Goal: Information Seeking & Learning: Learn about a topic

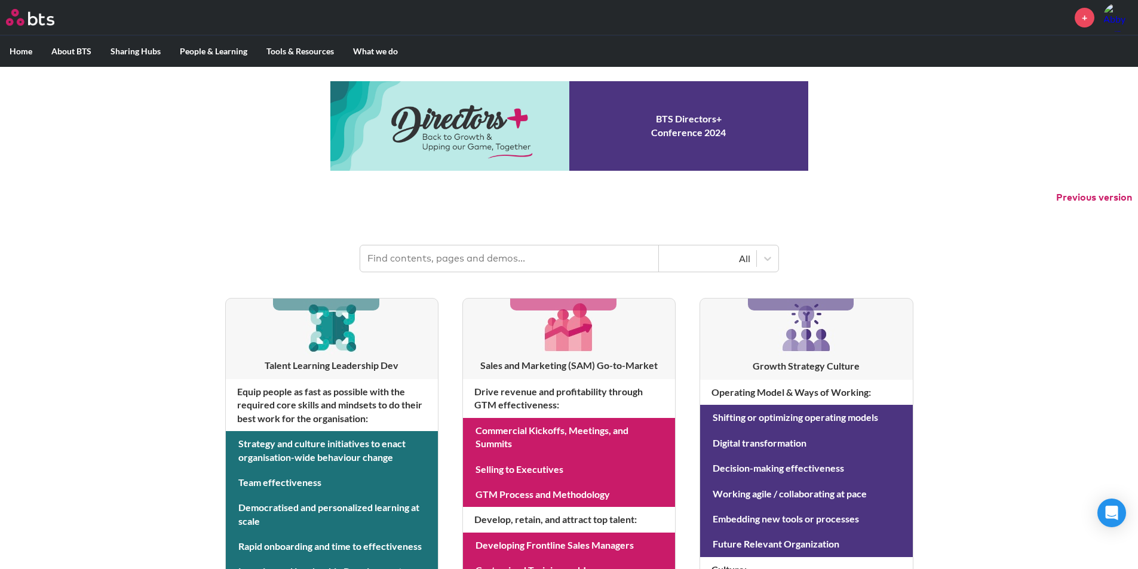
click at [618, 256] on input "text" at bounding box center [509, 258] width 299 height 26
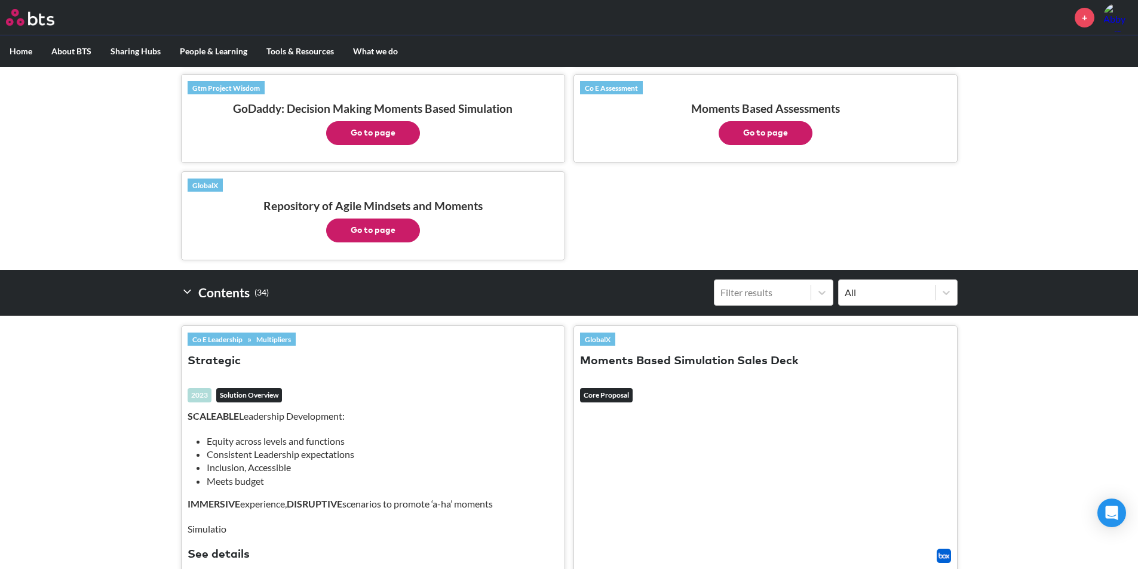
scroll to position [418, 0]
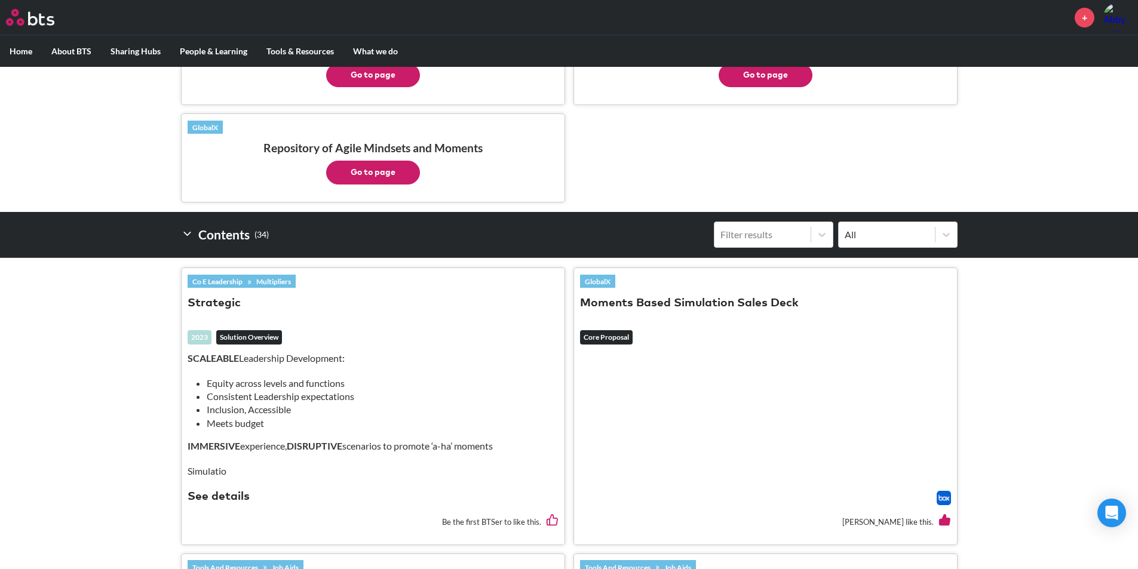
click at [656, 302] on button "Moments Based Simulation Sales Deck" at bounding box center [689, 304] width 219 height 16
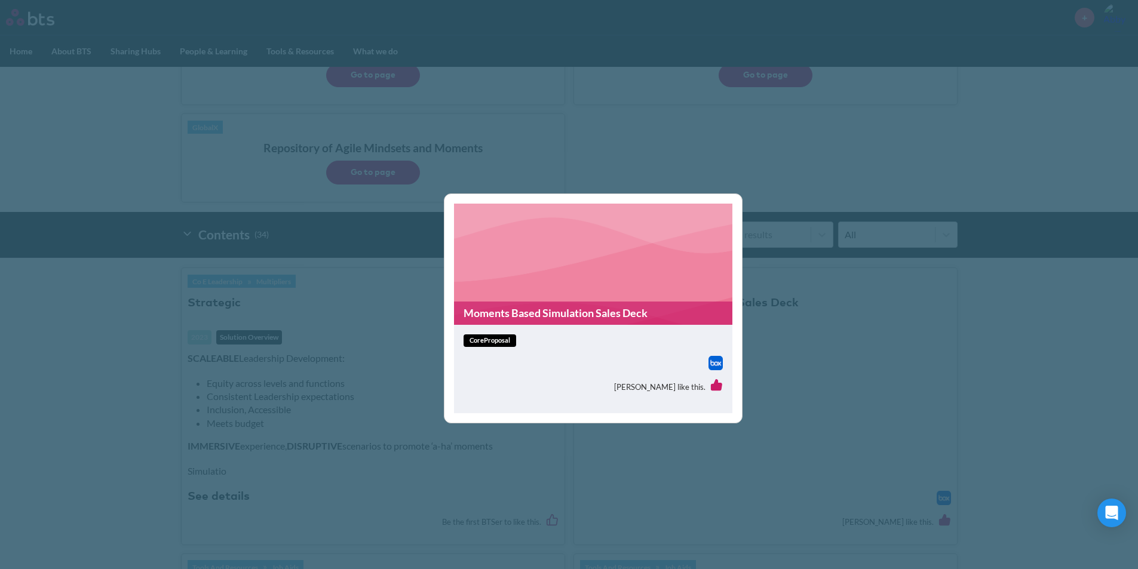
click at [567, 317] on link "Moments Based Simulation Sales Deck" at bounding box center [593, 313] width 278 height 23
click at [768, 180] on div "Moments Based Simulation Sales Deck coreProposal Sina Gebauer like this." at bounding box center [569, 284] width 1138 height 569
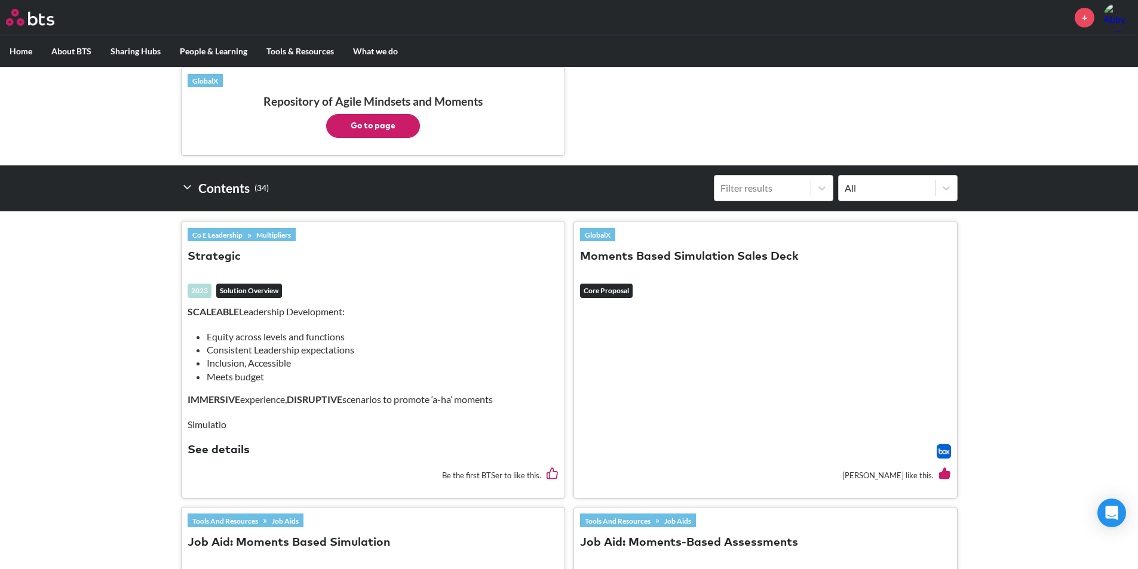
scroll to position [597, 0]
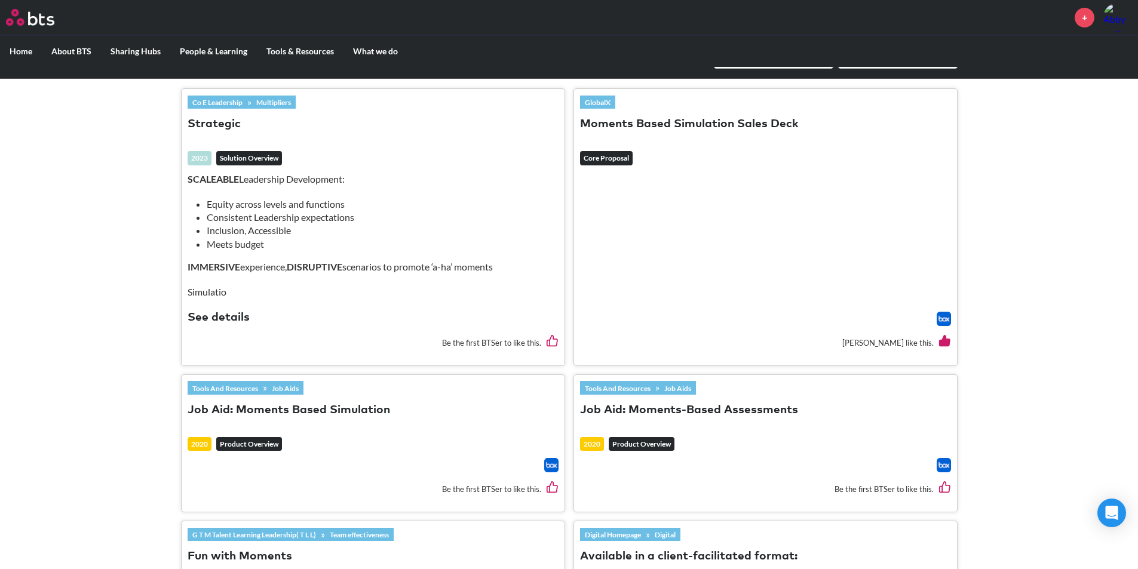
click at [337, 408] on button "Job Aid: Moments Based Simulation" at bounding box center [289, 411] width 202 height 16
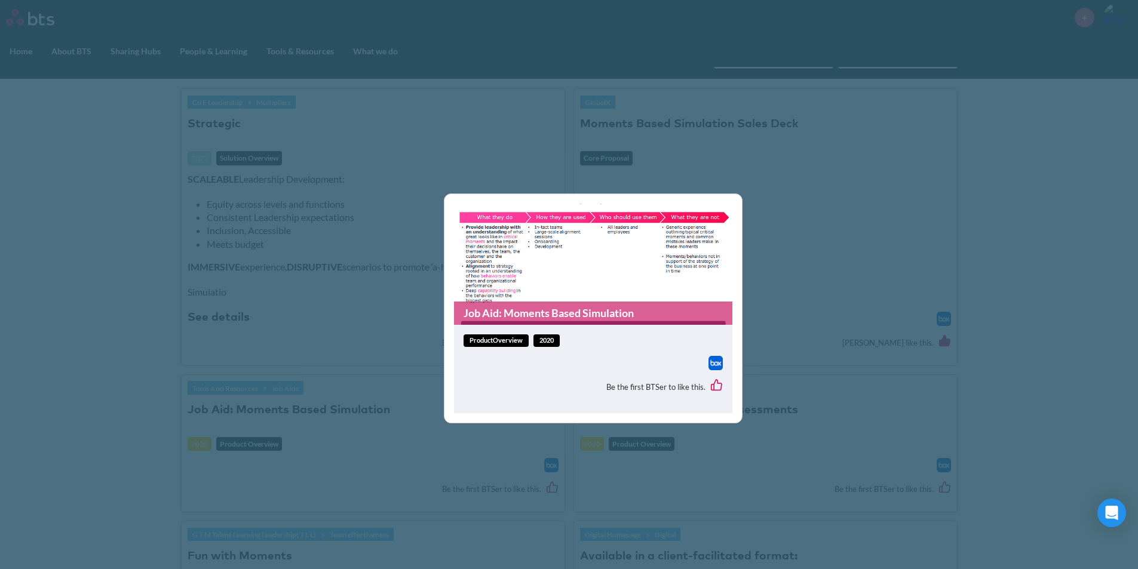
click at [566, 312] on link "Job Aid: Moments Based Simulation" at bounding box center [593, 313] width 278 height 23
click at [717, 112] on div "Job Aid: Moments Based Simulation productOverview 2020 Be the first BTSer to li…" at bounding box center [569, 284] width 1138 height 569
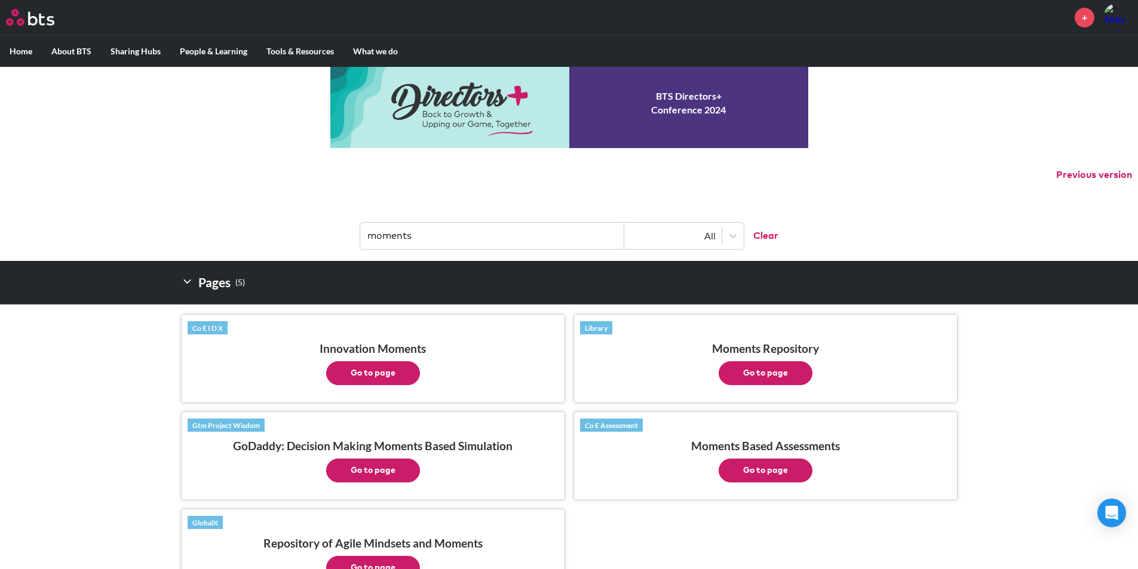
scroll to position [0, 0]
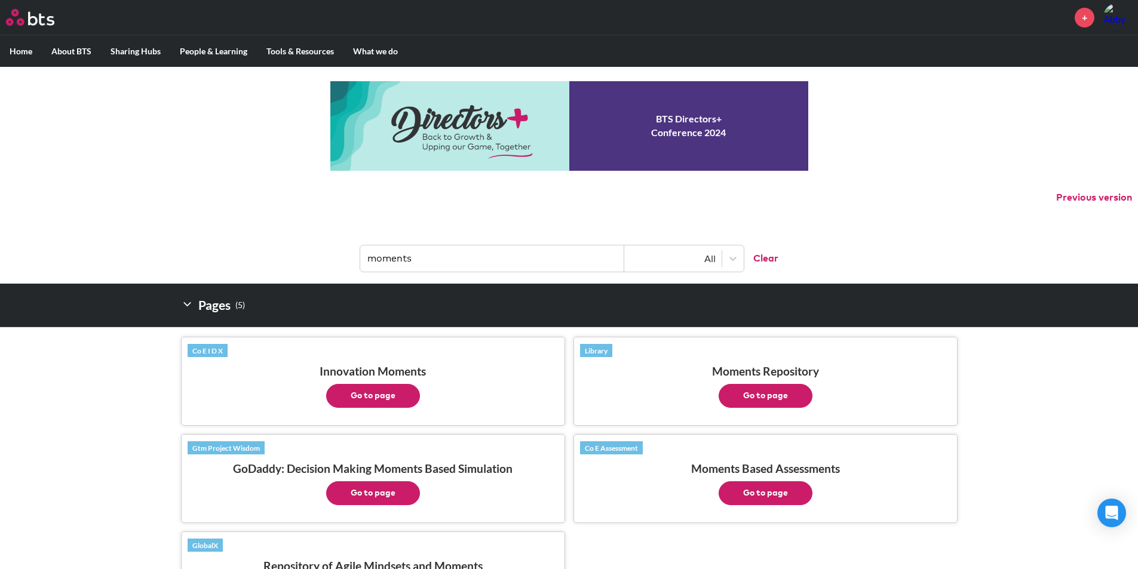
click at [438, 250] on input "moments" at bounding box center [492, 258] width 264 height 26
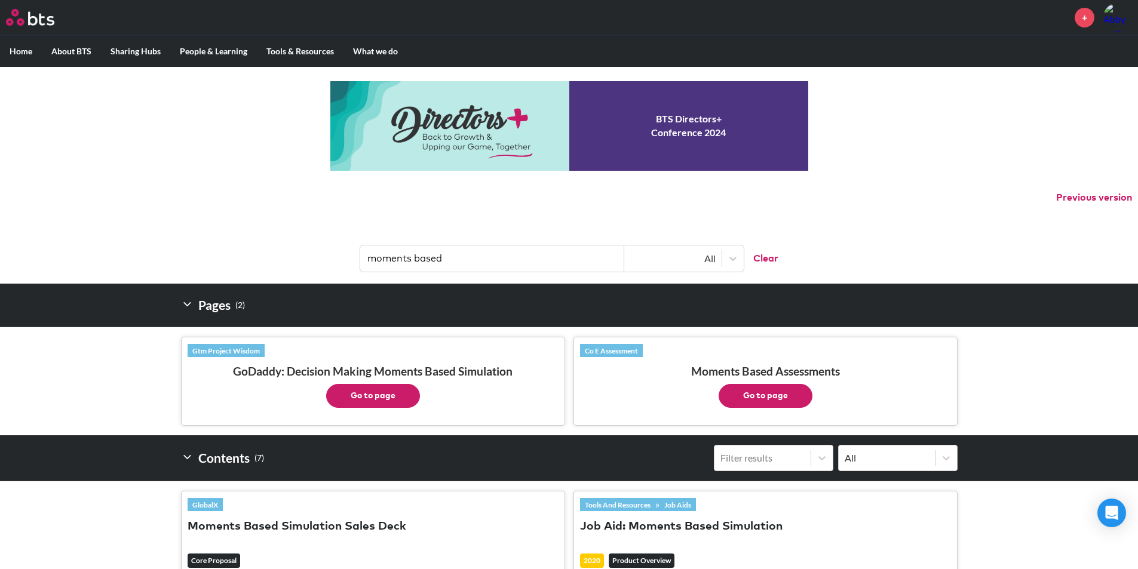
click at [408, 388] on button "Go to page" at bounding box center [373, 396] width 94 height 24
drag, startPoint x: 560, startPoint y: 269, endPoint x: 319, endPoint y: 268, distance: 240.7
click at [319, 268] on header "moments based All Clear" at bounding box center [569, 253] width 1138 height 62
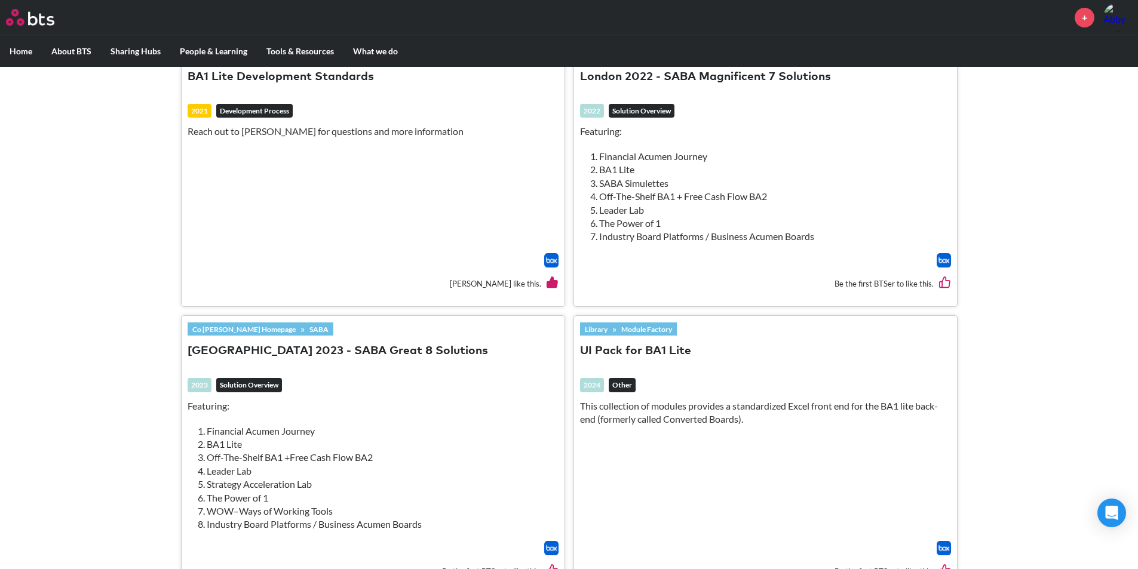
scroll to position [418, 0]
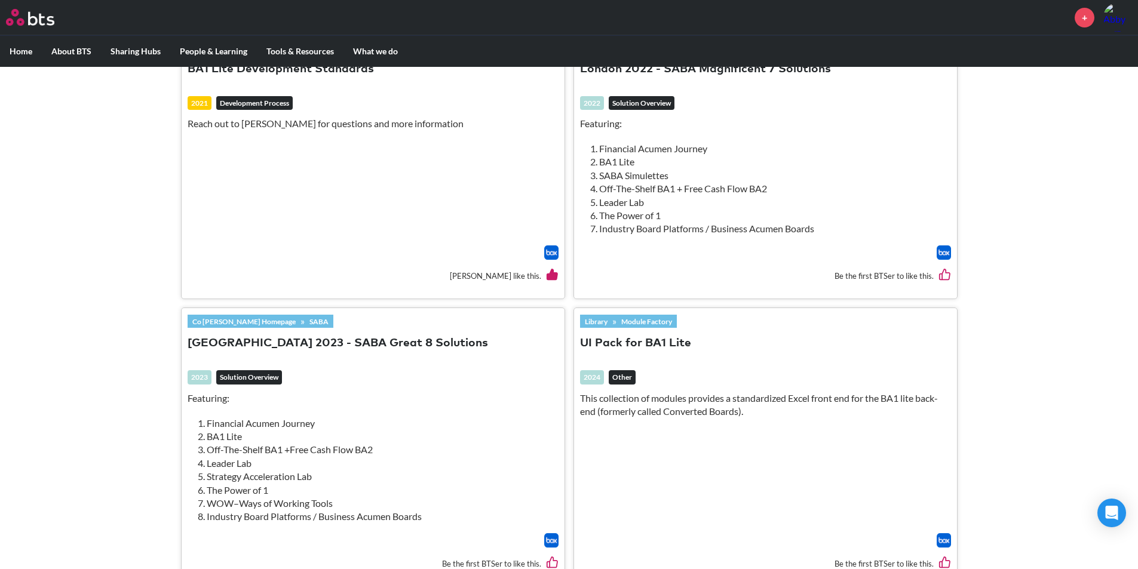
type input "BA1 lite"
click at [312, 344] on button "[GEOGRAPHIC_DATA] 2023 - SABA Great 8 Solutions" at bounding box center [338, 344] width 300 height 16
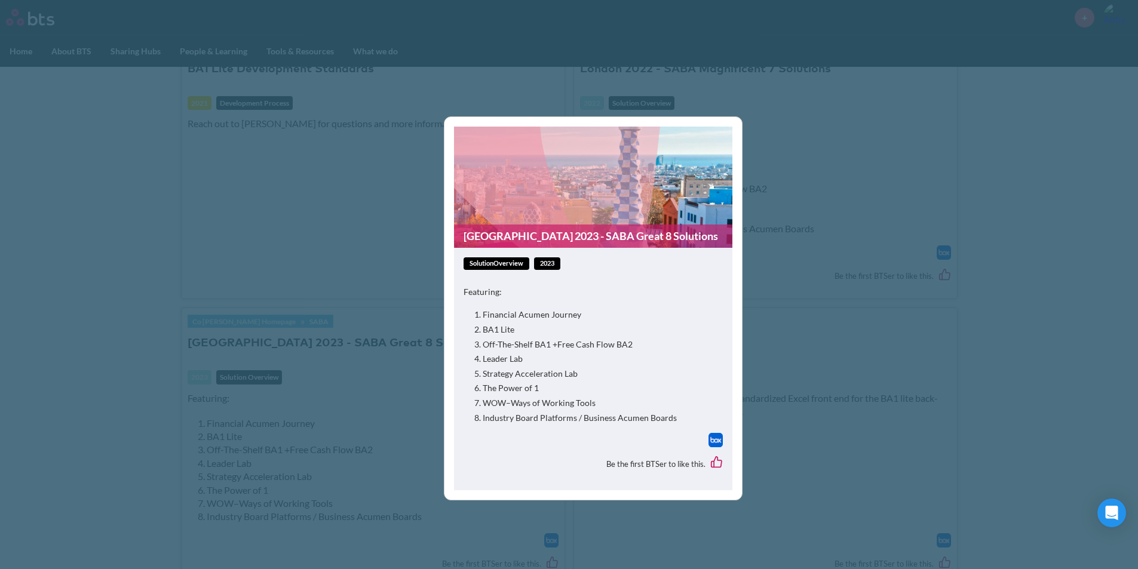
click at [609, 235] on link "[GEOGRAPHIC_DATA] 2023 - SABA Great 8 Solutions" at bounding box center [593, 236] width 278 height 23
click at [425, 257] on div "Barcelona 2023 - SABA Great 8 Solutions solutionOverview 2023 Featuring: Financ…" at bounding box center [569, 284] width 1138 height 569
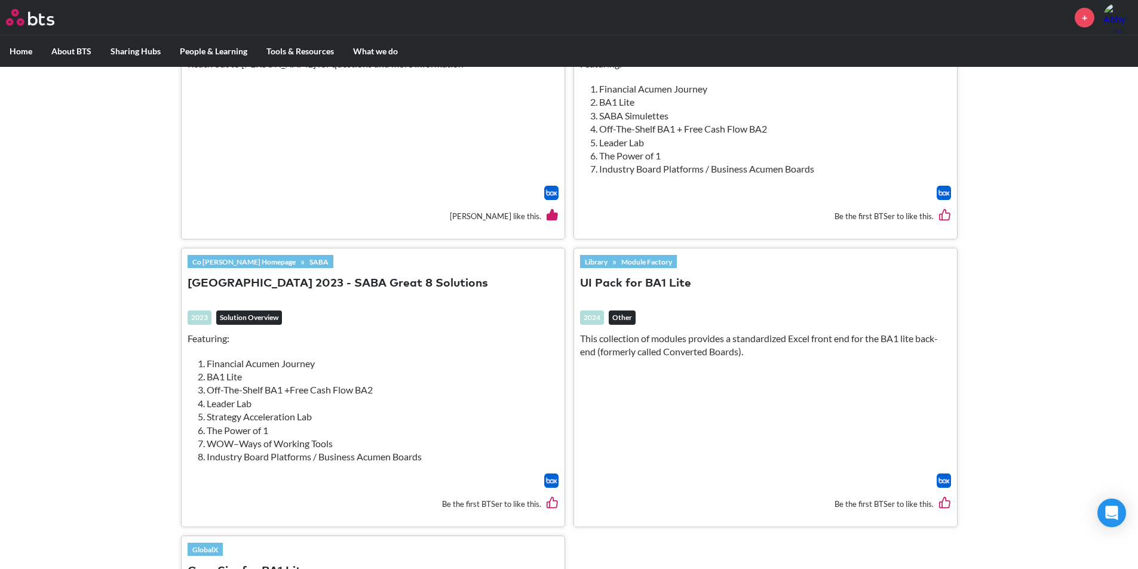
scroll to position [119, 0]
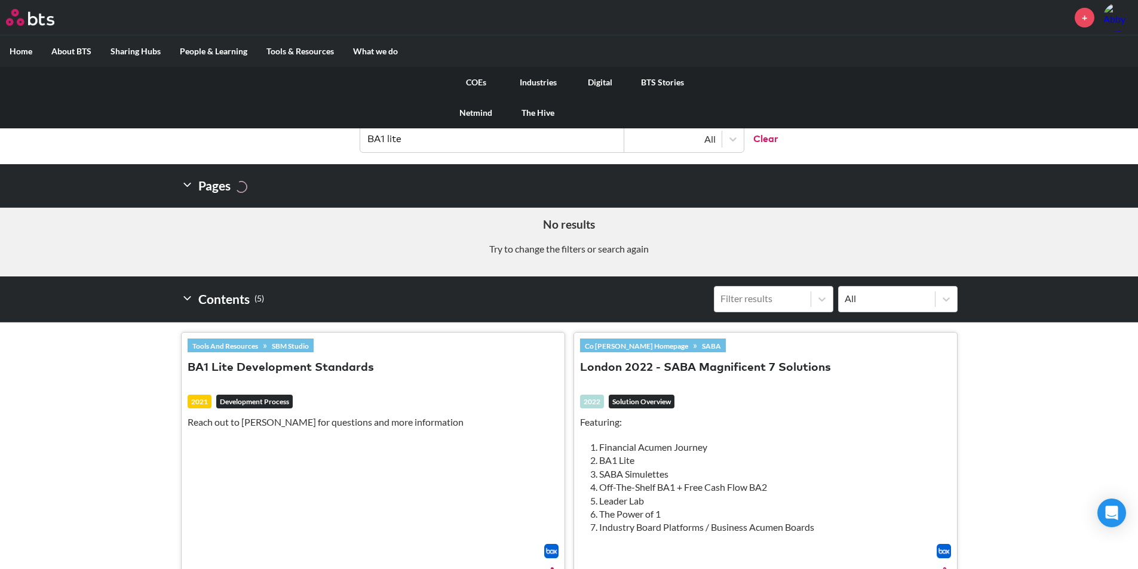
click at [467, 82] on link "COEs" at bounding box center [476, 82] width 62 height 31
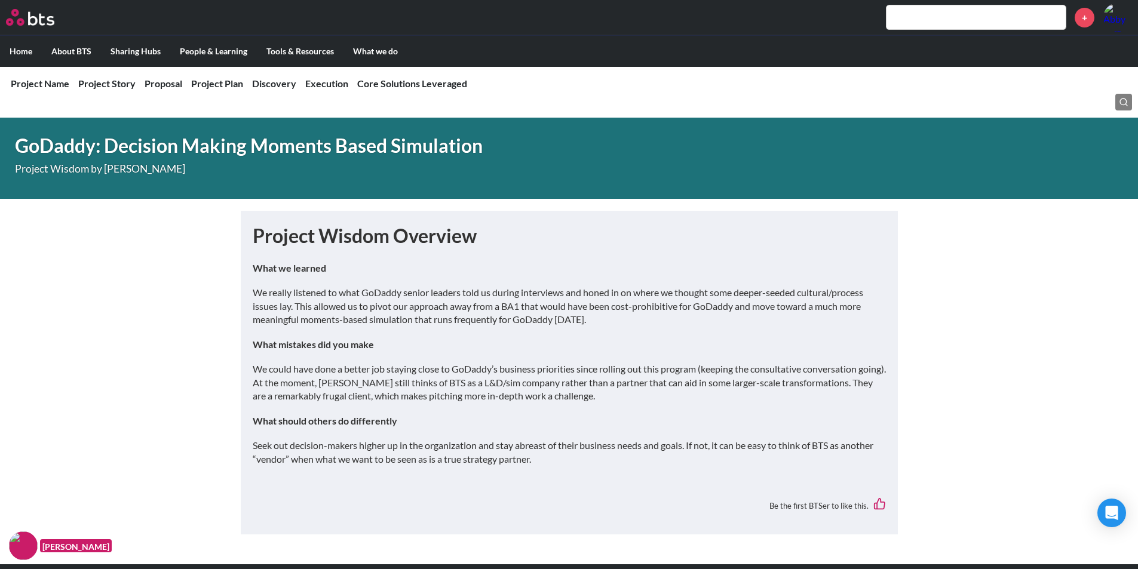
click at [302, 368] on p "We could have done a better job staying close to GoDaddy’s business priorities …" at bounding box center [569, 383] width 633 height 40
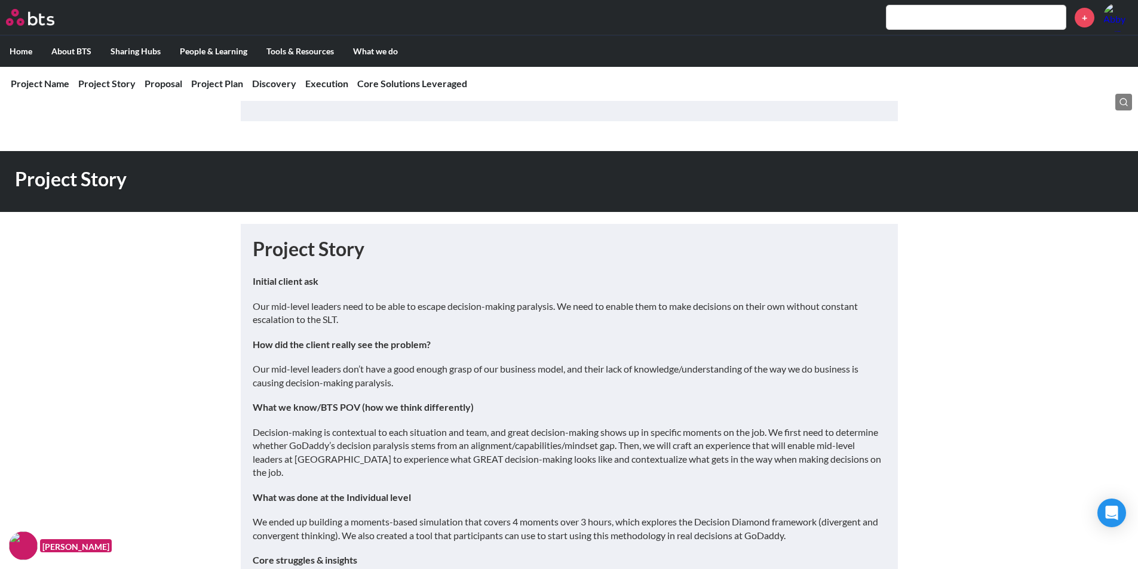
scroll to position [478, 0]
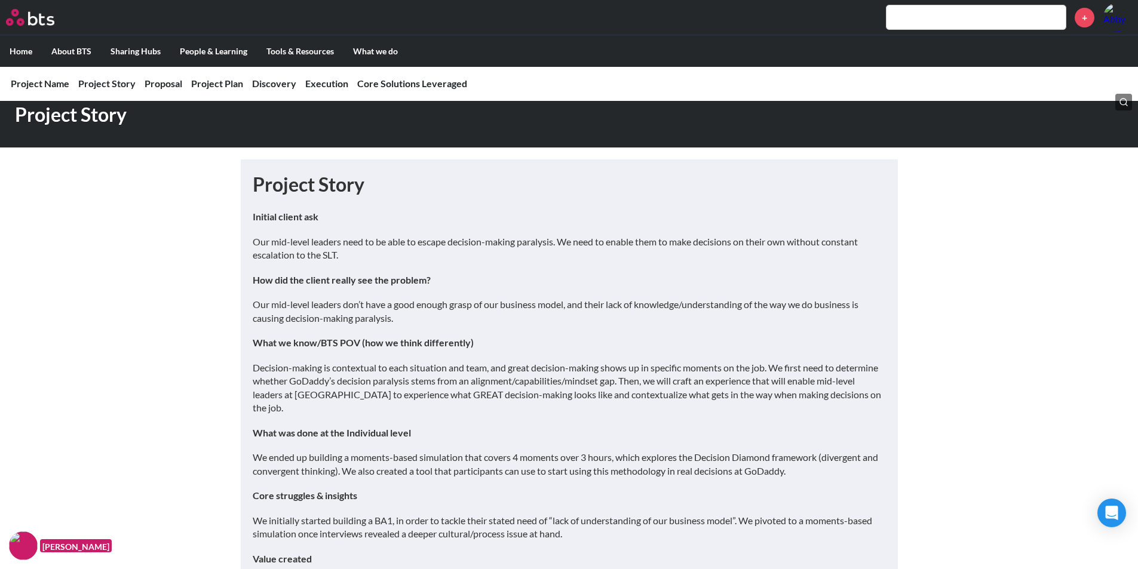
click at [336, 362] on p "Decision-making is contextual to each situation and team, and great decision-ma…" at bounding box center [569, 388] width 633 height 54
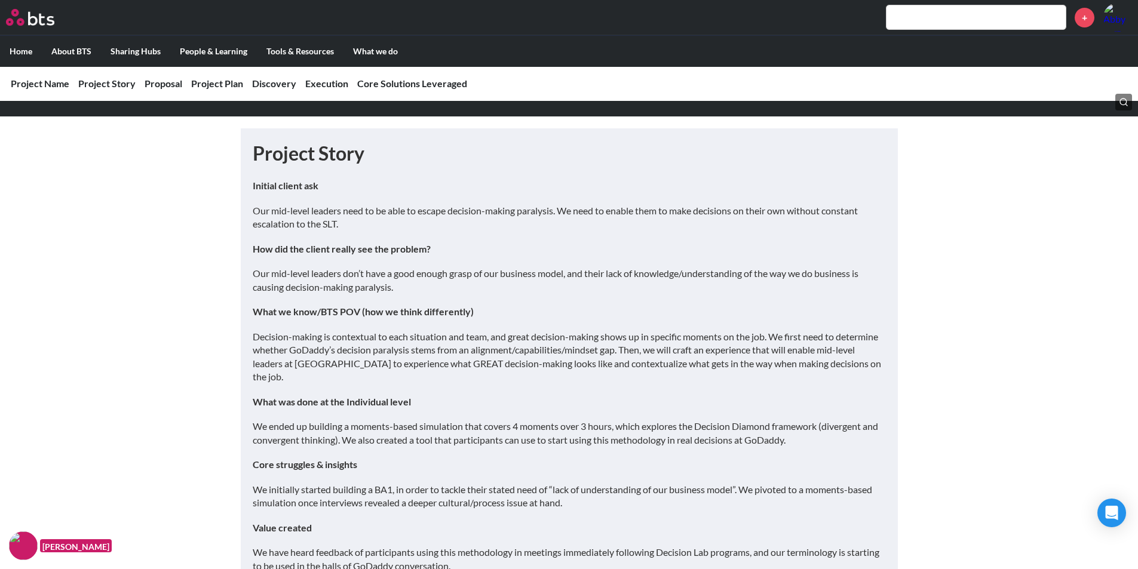
scroll to position [538, 0]
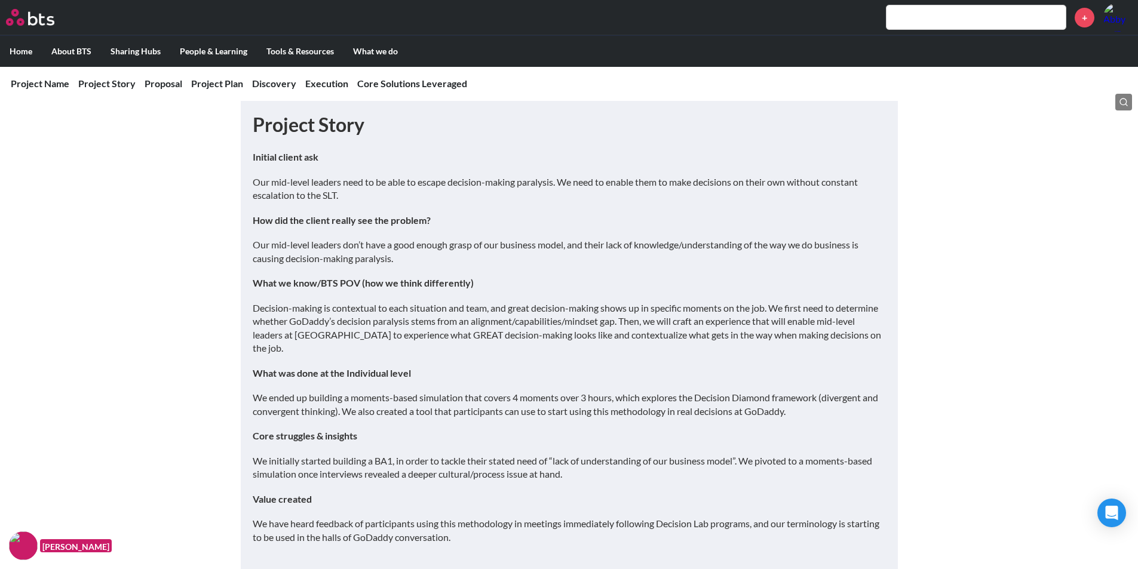
click at [418, 455] on p "We initially started building a BA1, in order to tackle their stated need of “l…" at bounding box center [569, 468] width 633 height 27
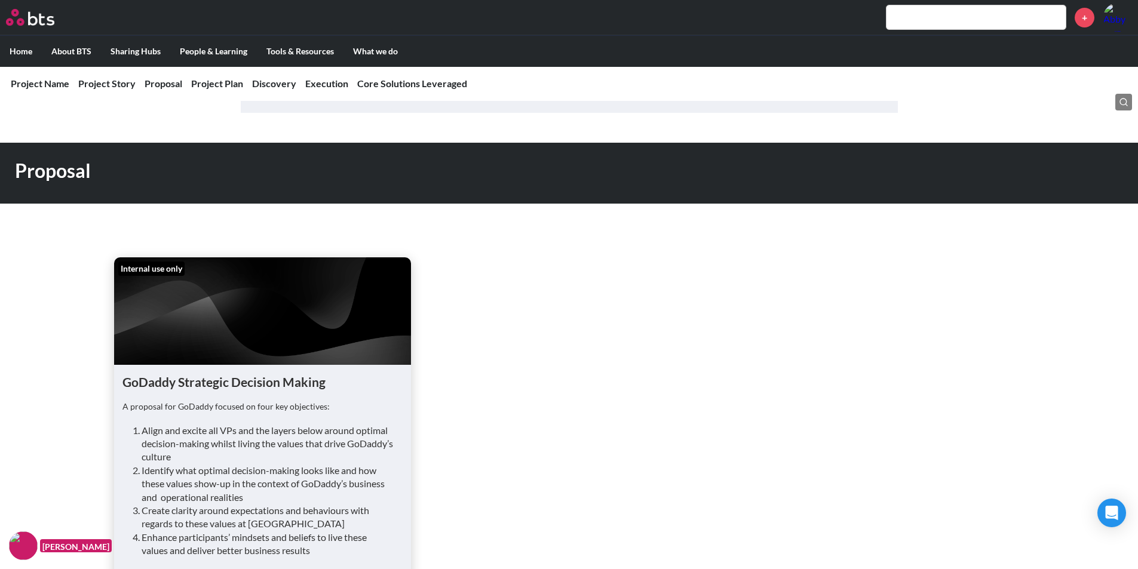
scroll to position [1135, 0]
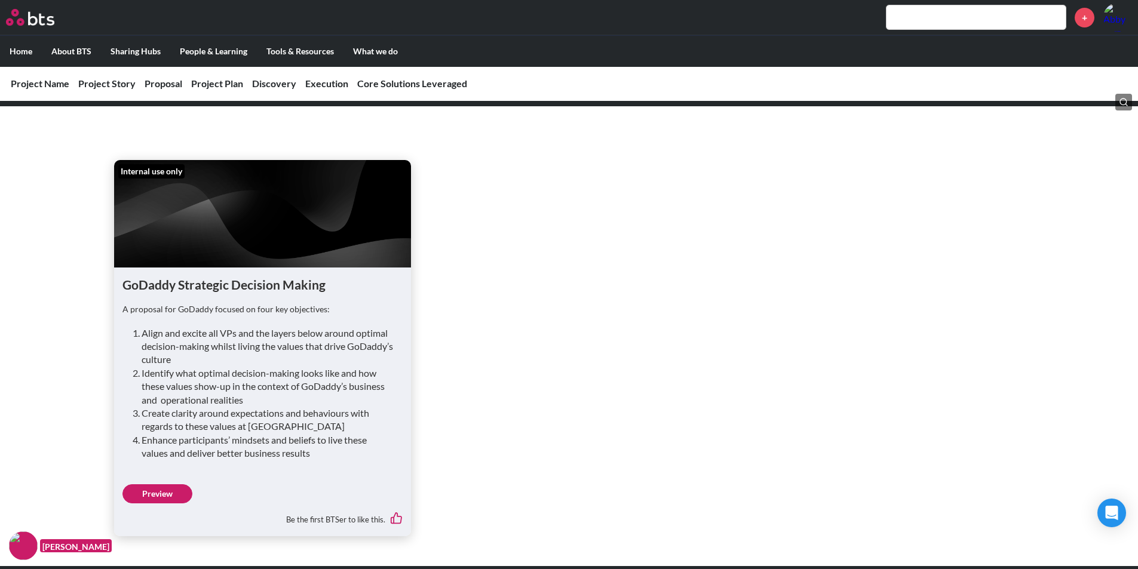
click at [146, 484] on link "Preview" at bounding box center [157, 493] width 70 height 19
click at [639, 259] on ul "Internal use only GoDaddy Strategic Decision Making A proposal for GoDaddy focu…" at bounding box center [569, 348] width 910 height 376
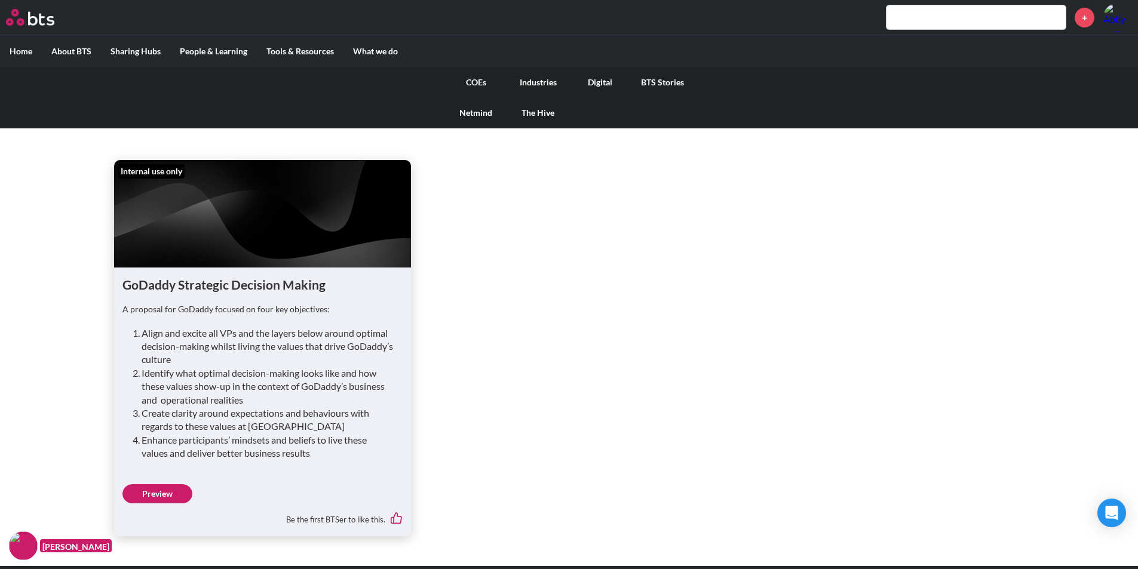
click at [474, 84] on link "COEs" at bounding box center [476, 82] width 62 height 31
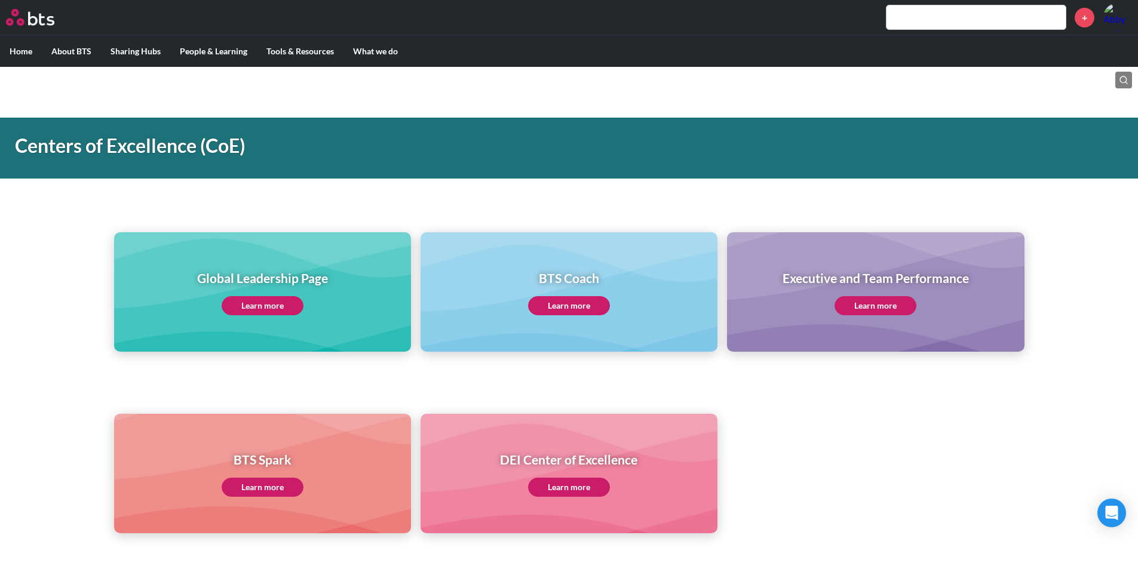
click at [275, 302] on link "Learn more" at bounding box center [263, 305] width 82 height 19
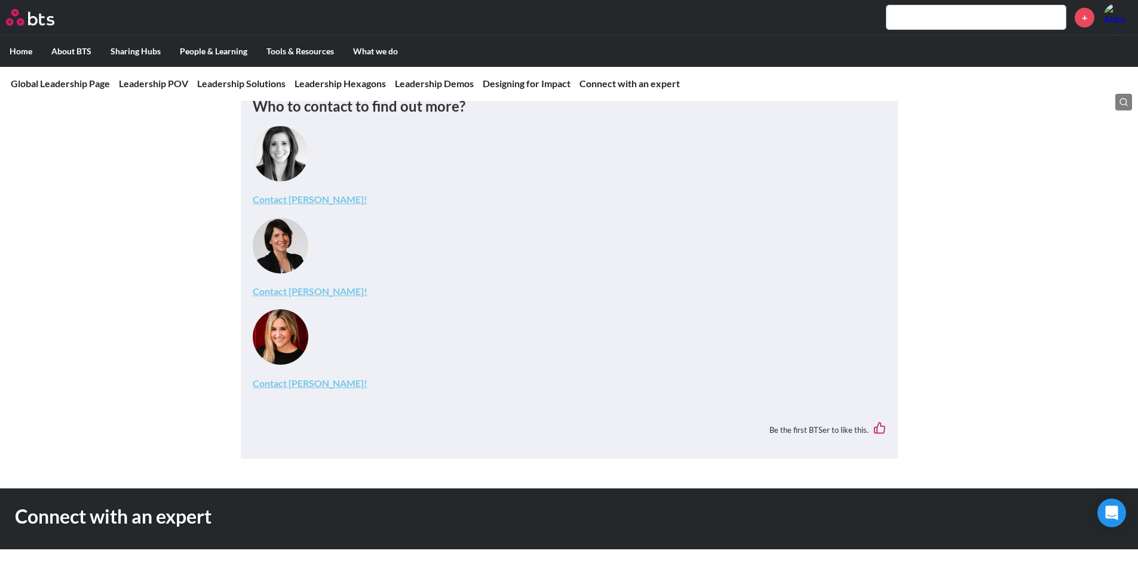
scroll to position [5015, 0]
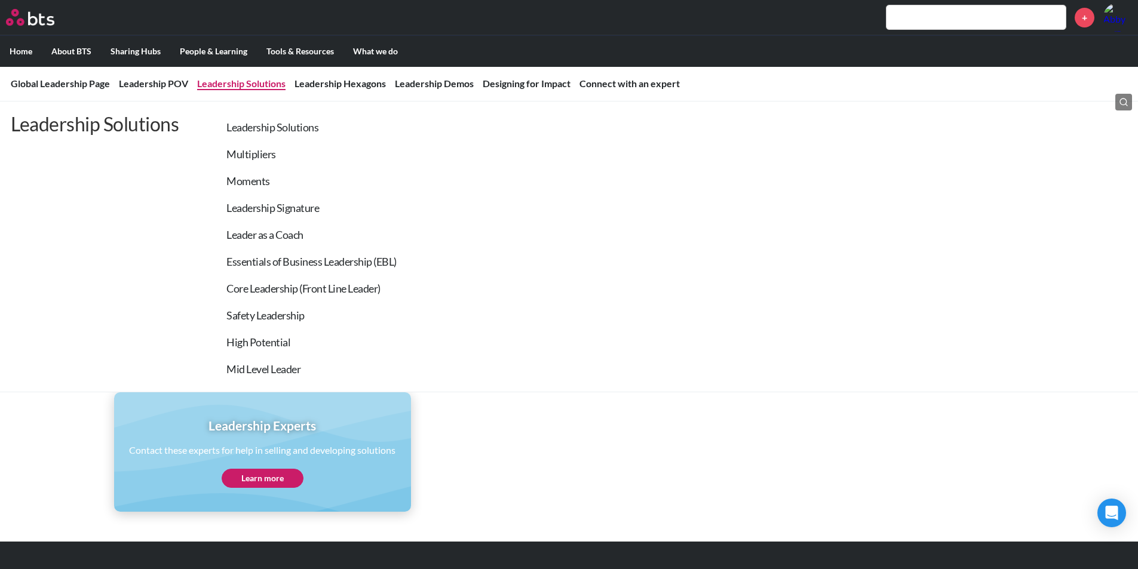
click at [223, 80] on link "Leadership Solutions" at bounding box center [241, 83] width 88 height 11
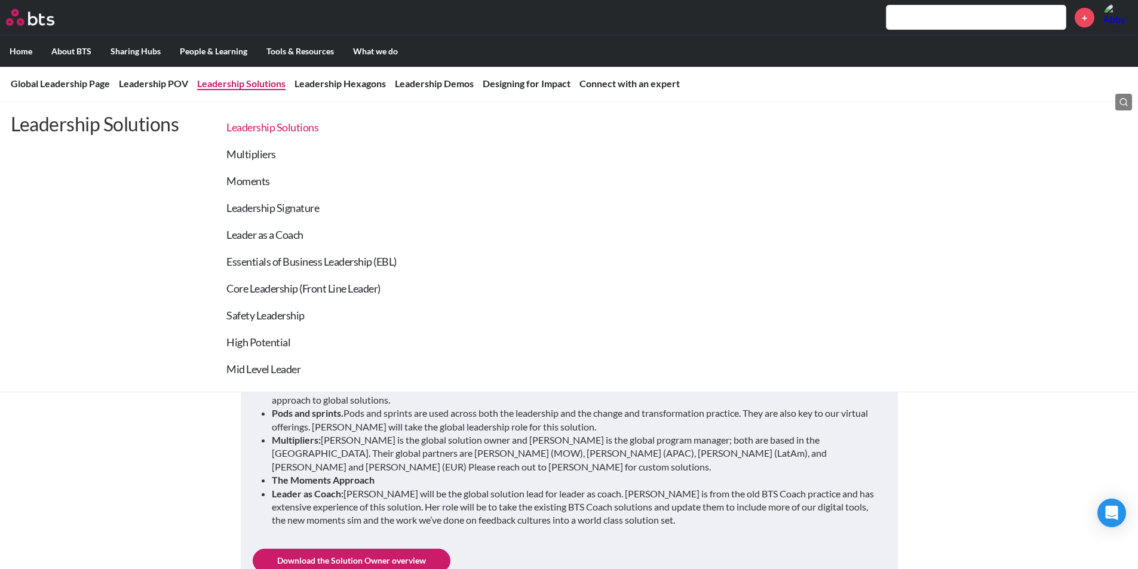
scroll to position [1027, 0]
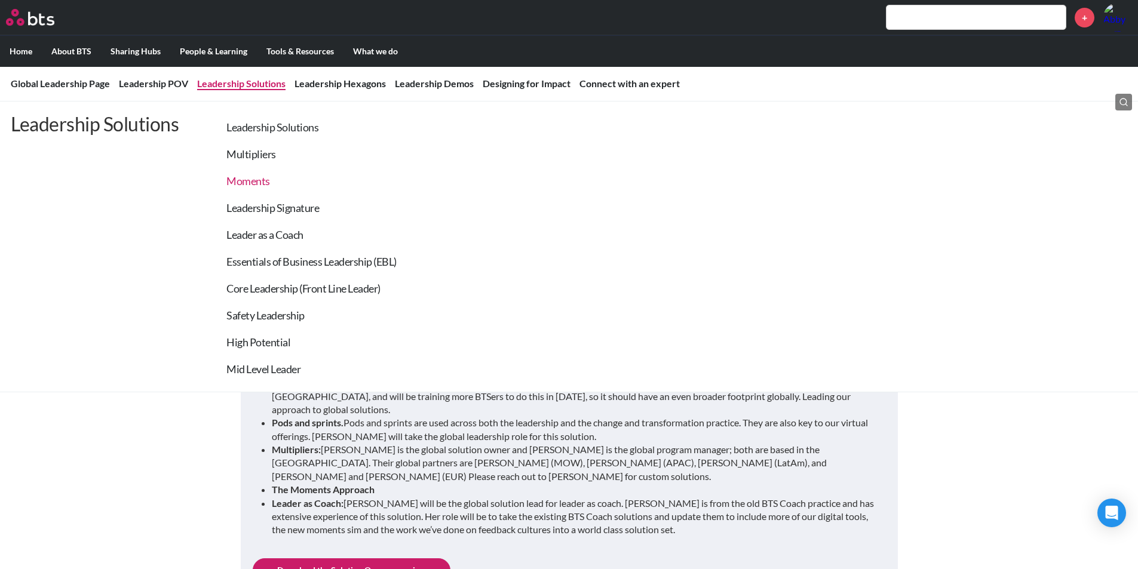
click at [248, 180] on link "Moments" at bounding box center [248, 180] width 44 height 13
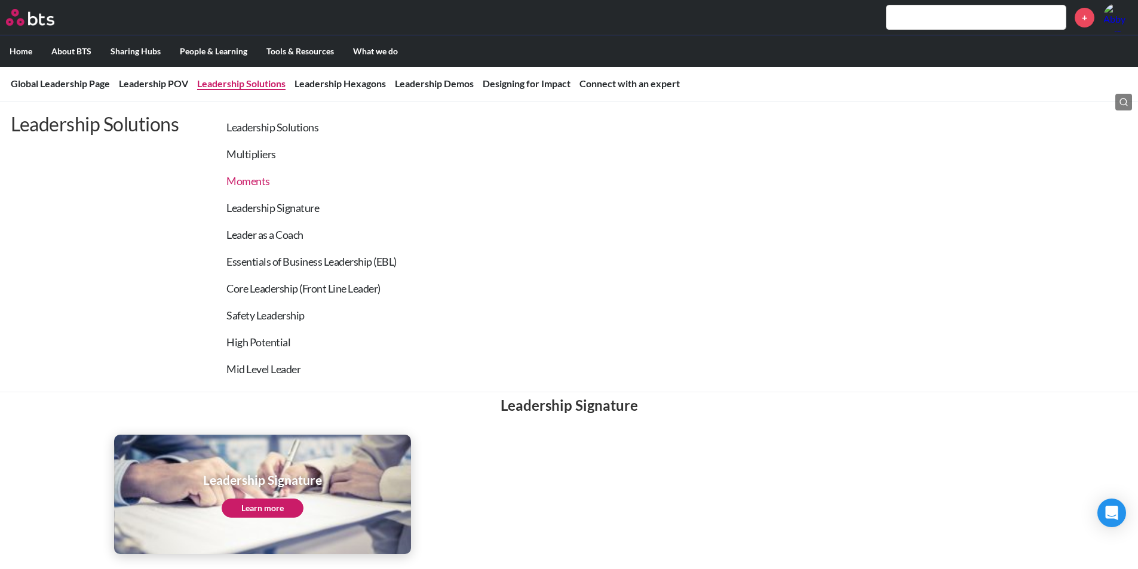
scroll to position [1705, 0]
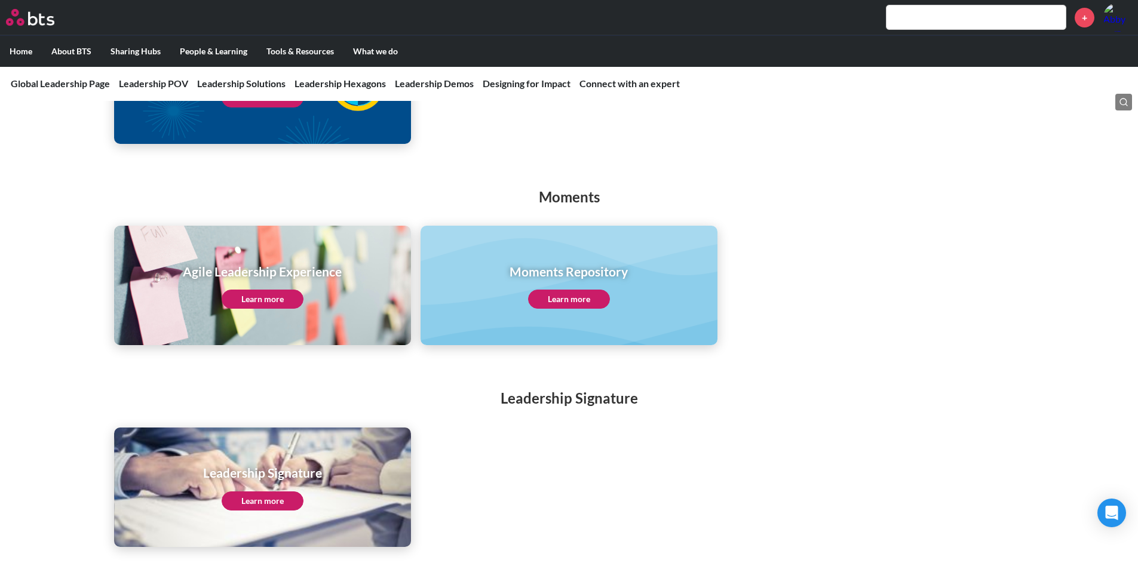
click at [553, 290] on link "Learn more" at bounding box center [569, 299] width 82 height 19
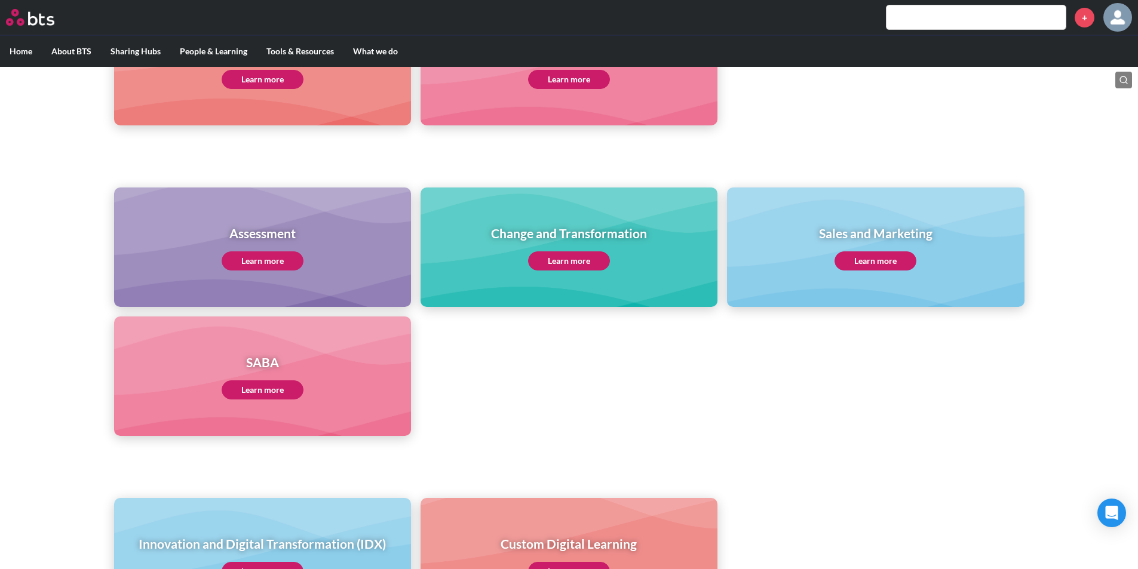
scroll to position [418, 0]
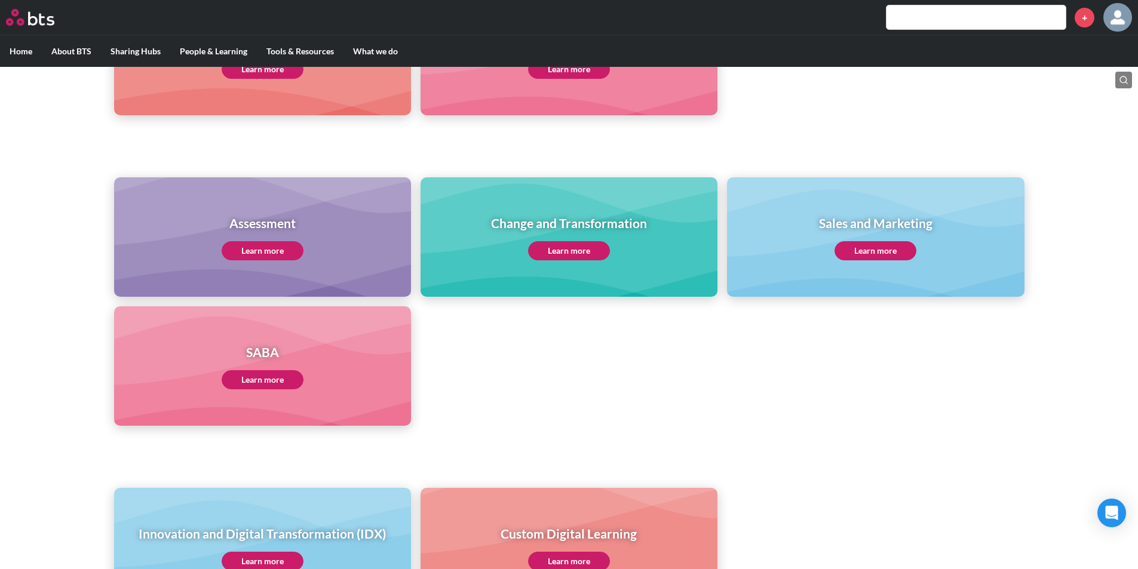
click at [281, 379] on link "Learn more" at bounding box center [263, 379] width 82 height 19
click at [592, 404] on ul "Assessment Learn more Change and Transformation Learn more Sales and Marketing …" at bounding box center [569, 301] width 910 height 248
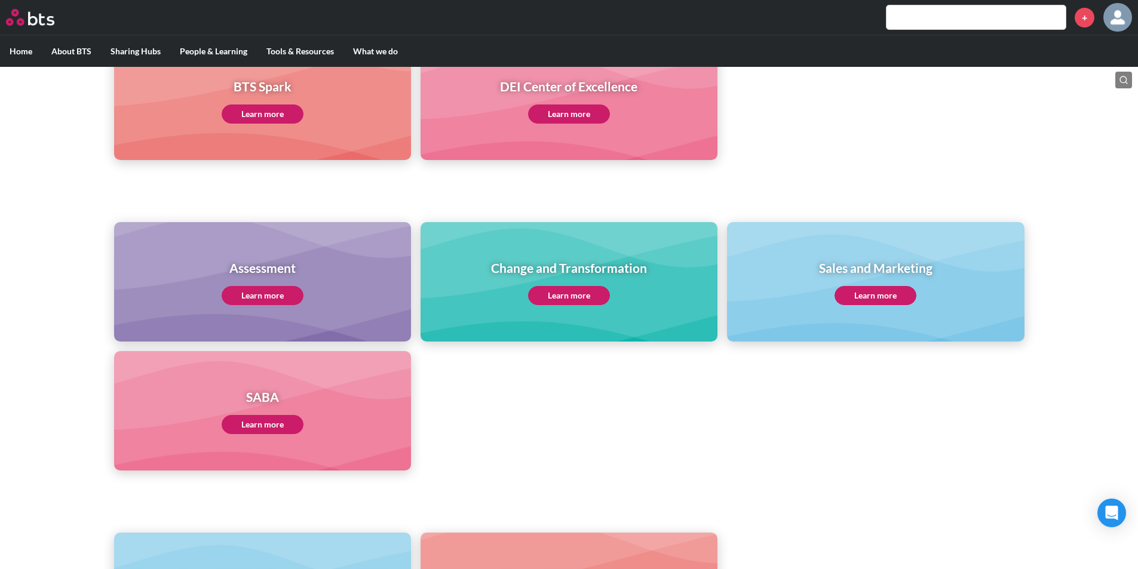
scroll to position [168, 0]
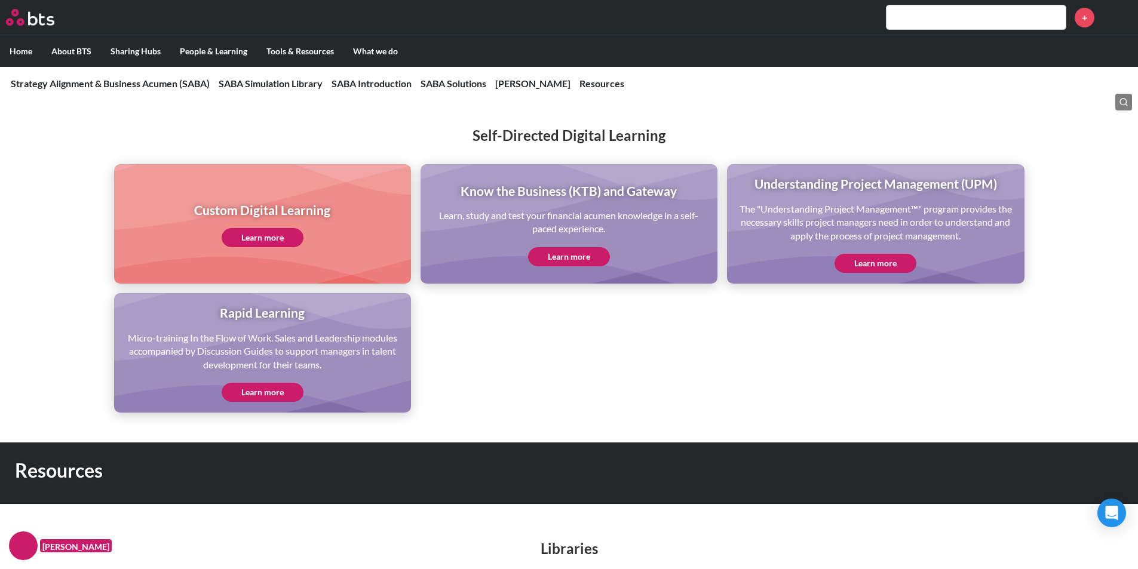
scroll to position [2628, 0]
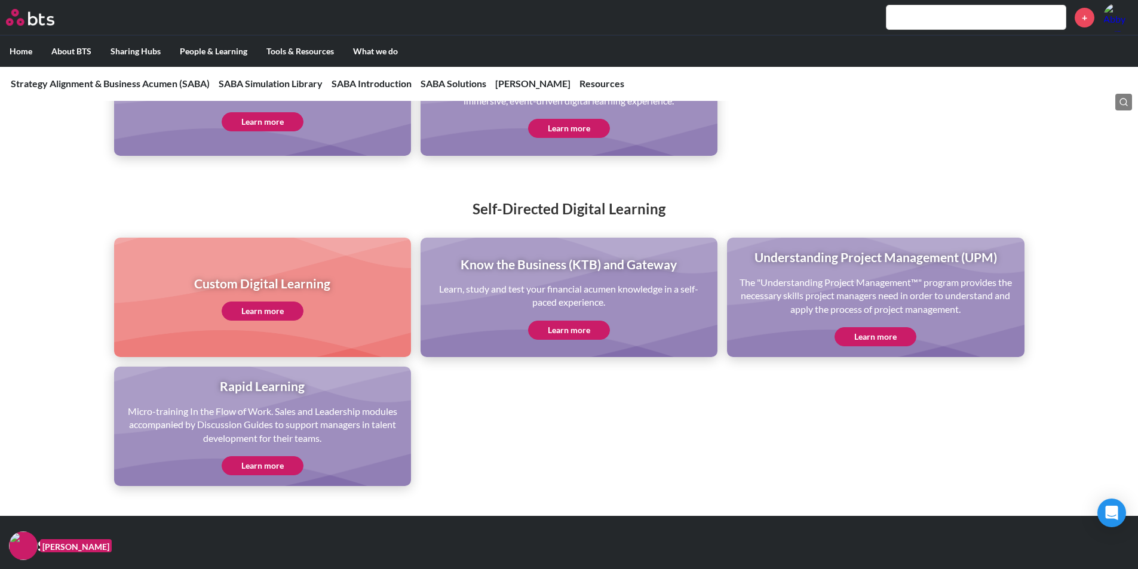
click at [556, 121] on link "Learn more" at bounding box center [569, 128] width 82 height 19
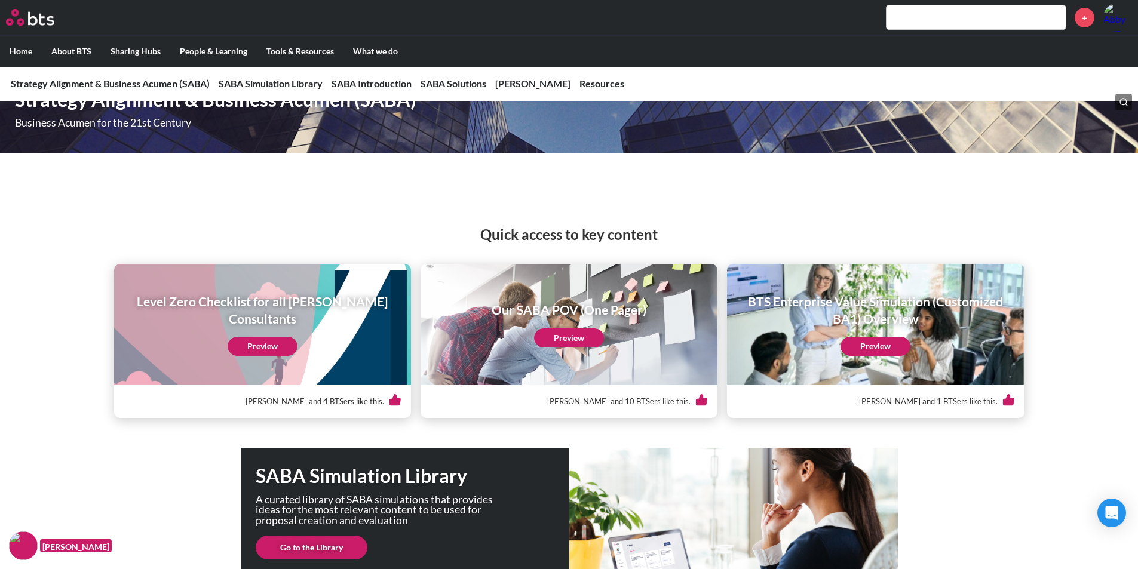
scroll to position [0, 0]
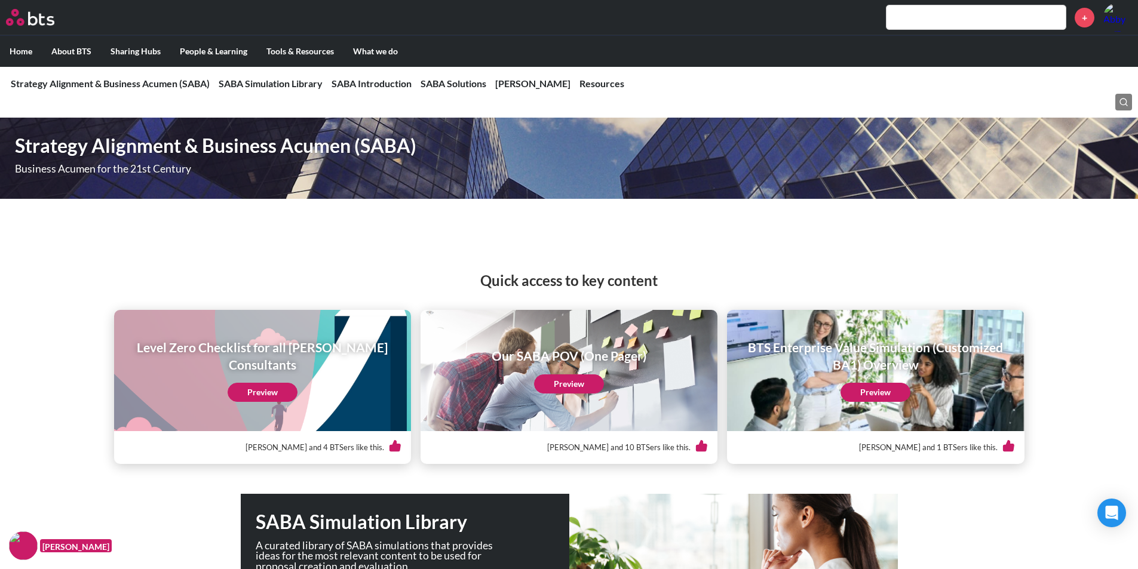
click at [1025, 19] on input "text" at bounding box center [975, 17] width 179 height 24
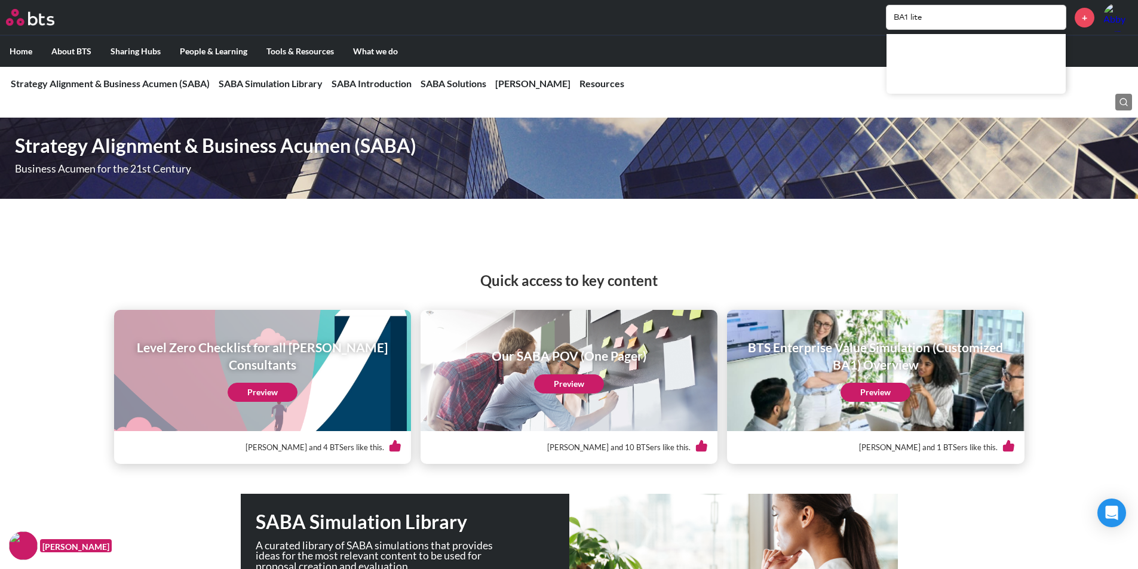
type input "BA1 lite"
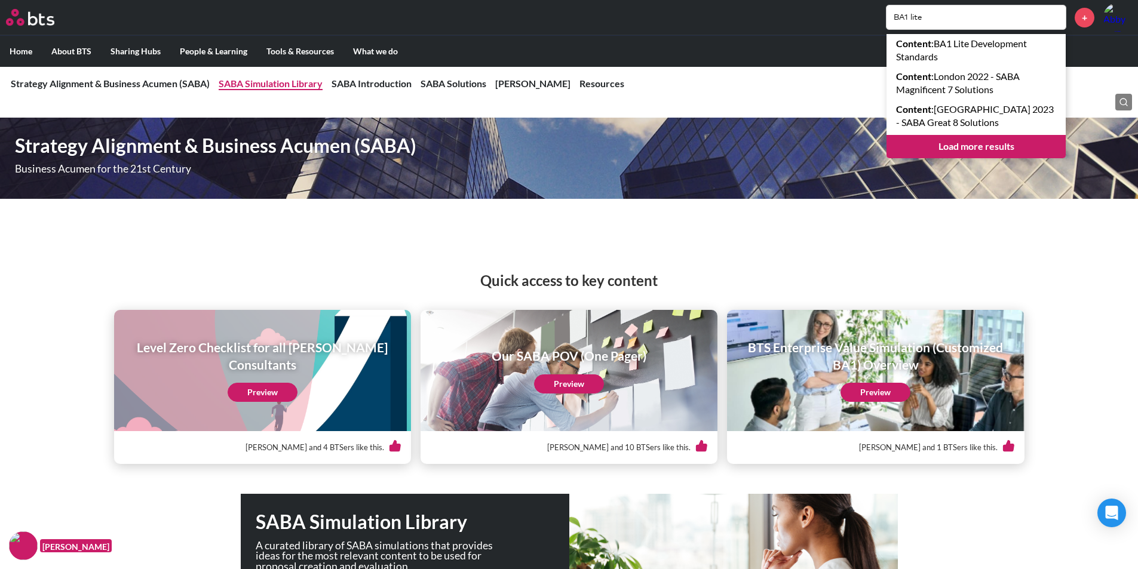
click at [257, 80] on link "SABA Simulation Library" at bounding box center [271, 83] width 104 height 11
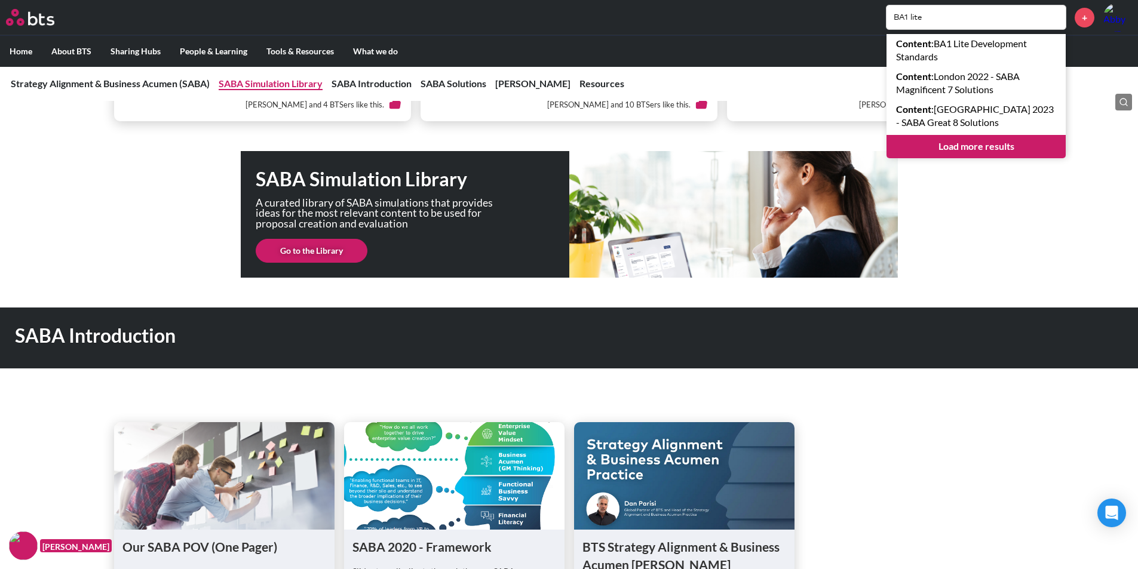
scroll to position [345, 0]
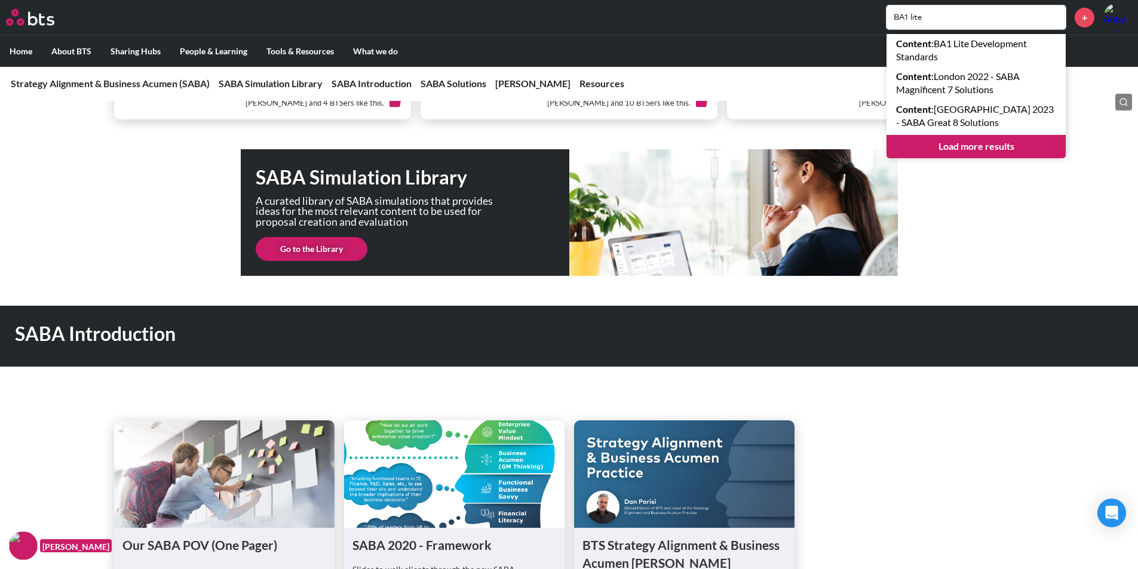
click at [339, 249] on link "Go to the Library" at bounding box center [312, 249] width 112 height 24
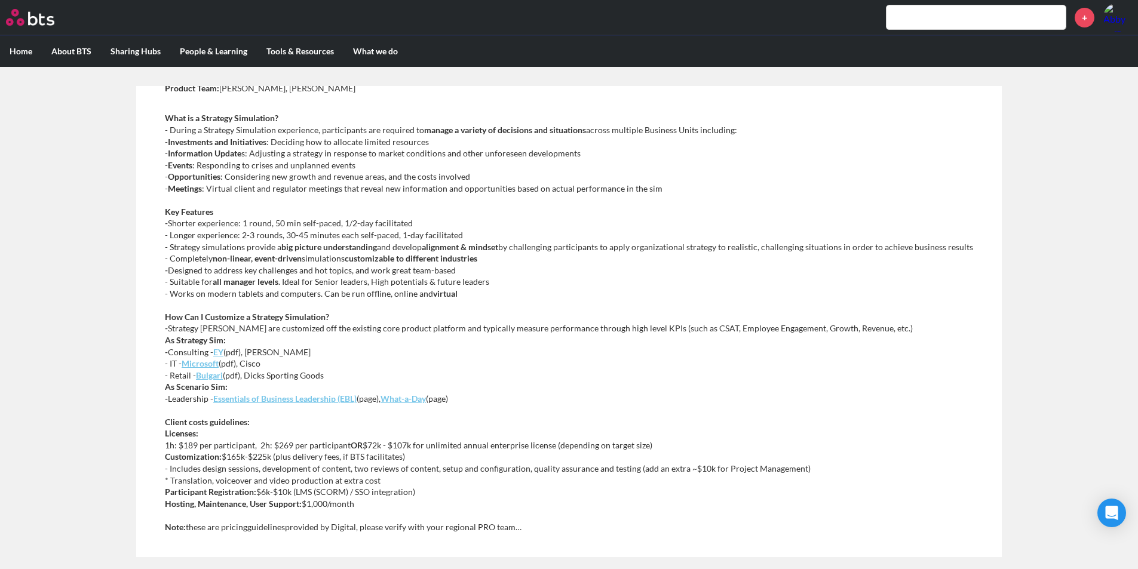
scroll to position [239, 0]
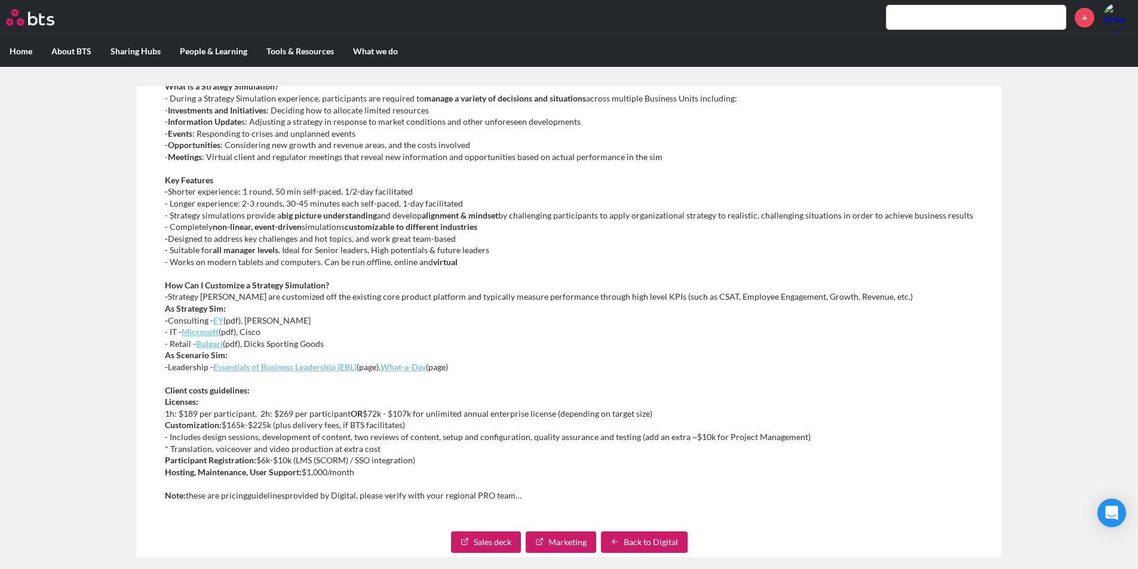
click at [475, 539] on link "Sales deck" at bounding box center [486, 543] width 70 height 22
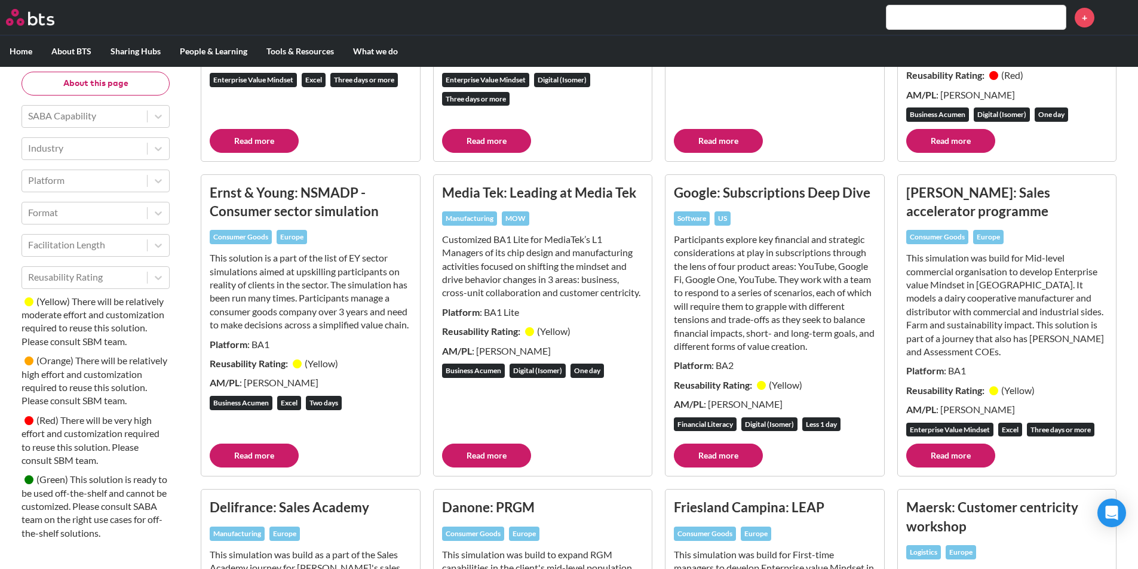
scroll to position [1195, 0]
click at [484, 467] on link "Read more" at bounding box center [486, 455] width 89 height 24
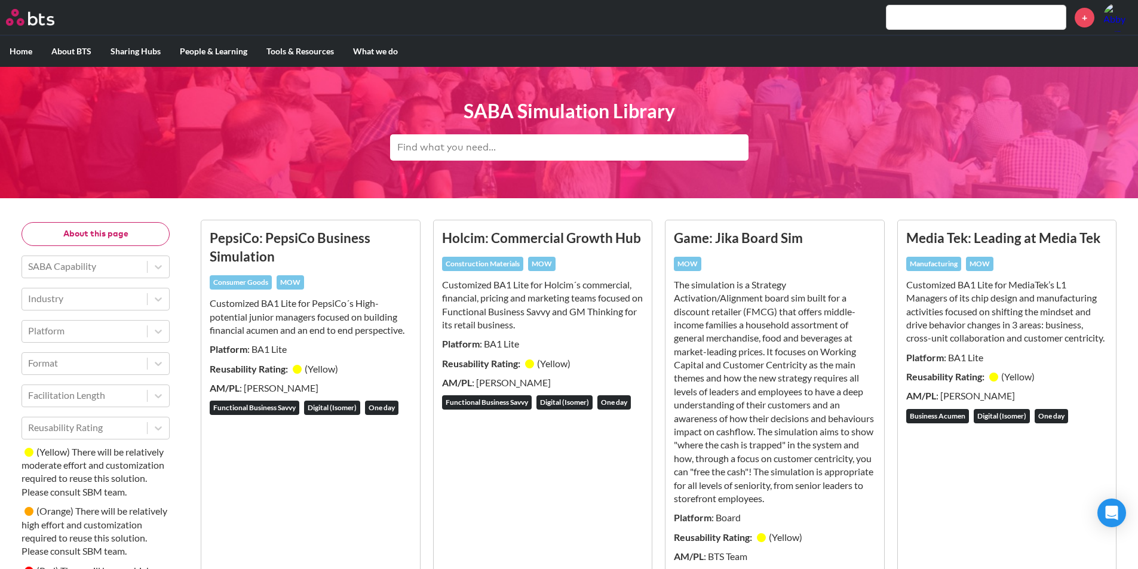
click at [265, 468] on div "PepsiCo: PepsiCo Business Simulation Consumer Goods MOW Customized BA1 Lite for…" at bounding box center [311, 410] width 202 height 363
click at [256, 235] on h3 "PepsiCo: PepsiCo Business Simulation" at bounding box center [311, 248] width 202 height 38
click at [326, 238] on h3 "PepsiCo: PepsiCo Business Simulation" at bounding box center [311, 248] width 202 height 38
click at [248, 283] on div "Consumer Goods" at bounding box center [241, 282] width 62 height 14
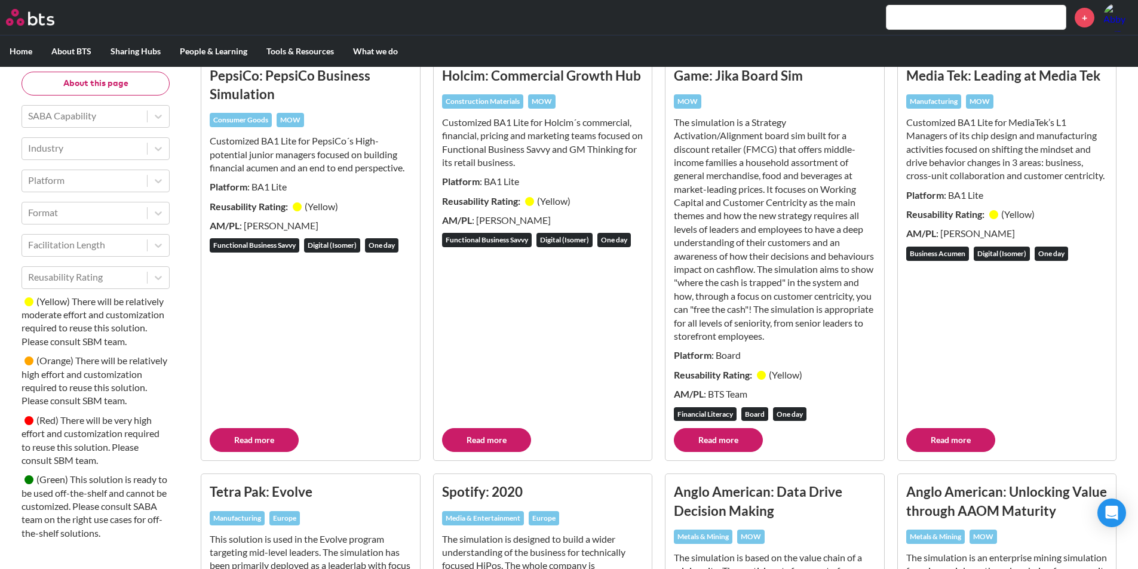
scroll to position [239, 0]
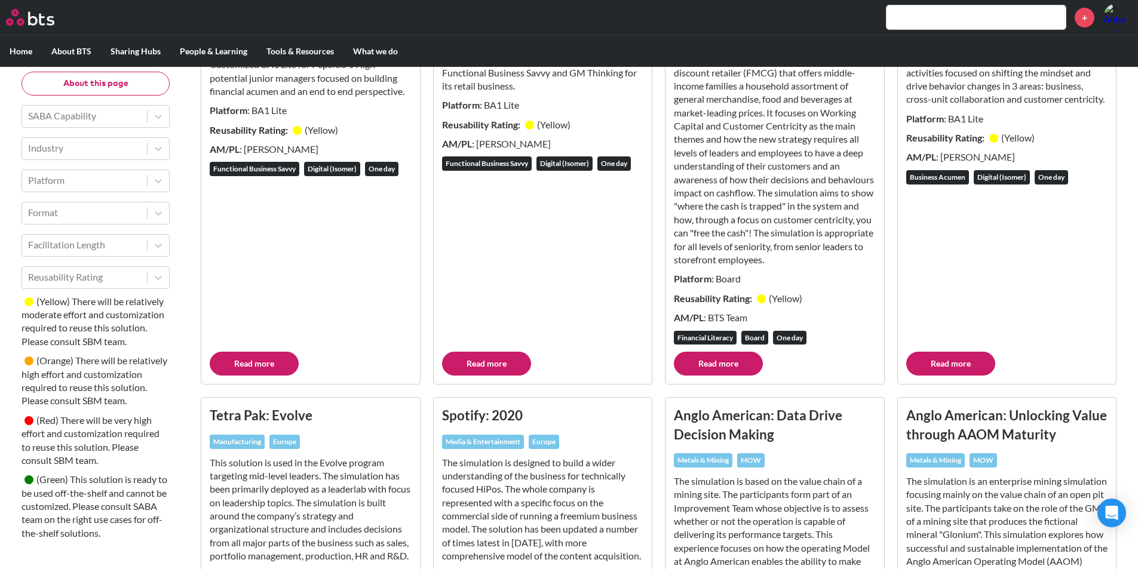
click at [264, 376] on link "Read more" at bounding box center [254, 364] width 89 height 24
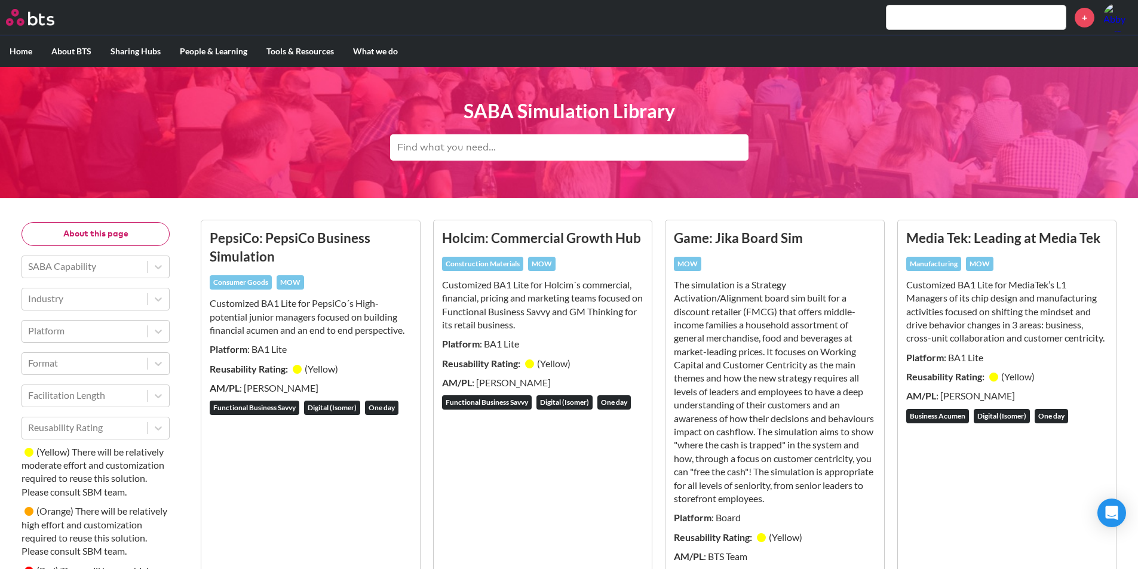
click at [944, 10] on input "text" at bounding box center [975, 17] width 179 height 24
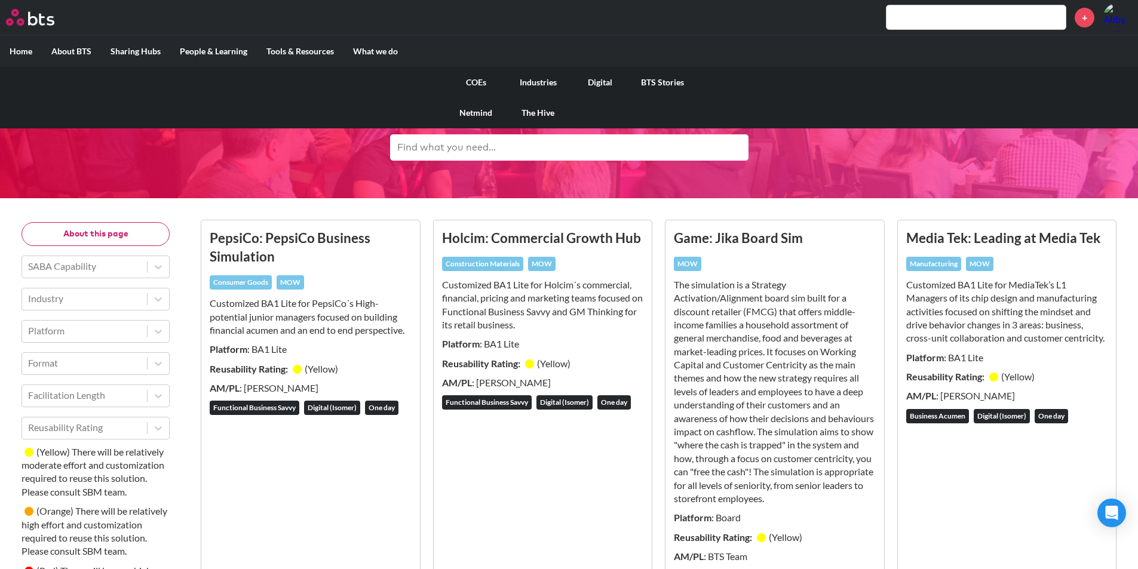
click at [475, 78] on link "COEs" at bounding box center [476, 82] width 62 height 31
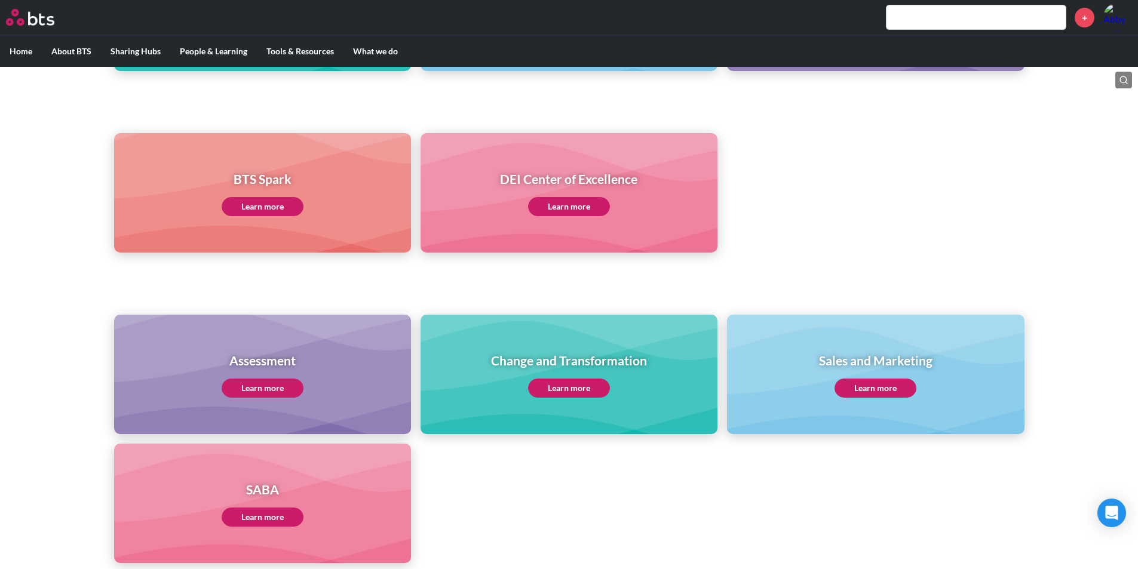
scroll to position [299, 0]
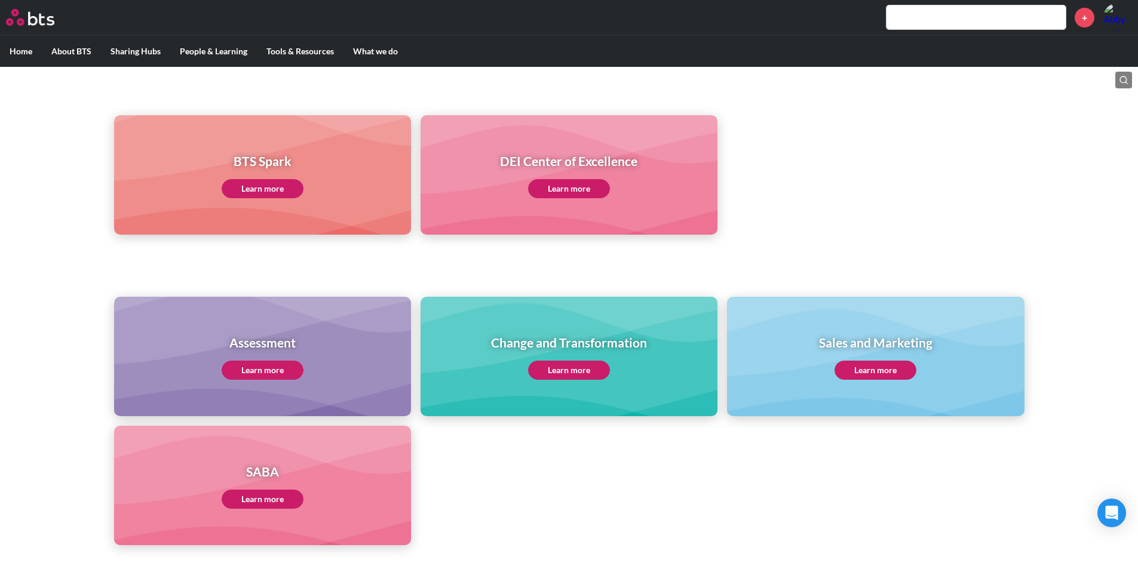
click at [280, 497] on link "Learn more" at bounding box center [263, 499] width 82 height 19
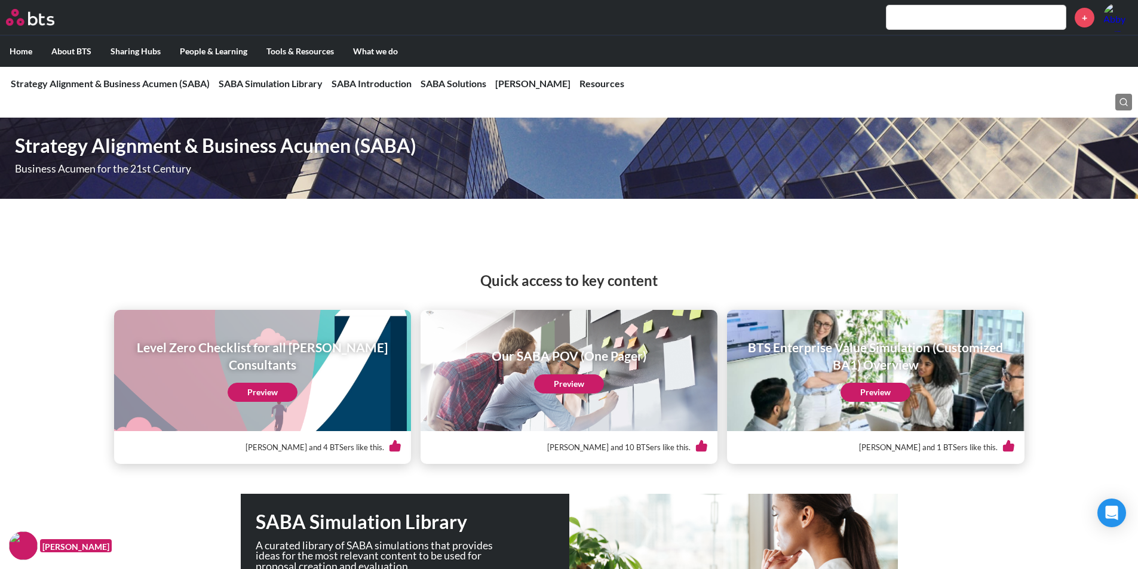
click at [572, 390] on link "Preview" at bounding box center [569, 384] width 70 height 19
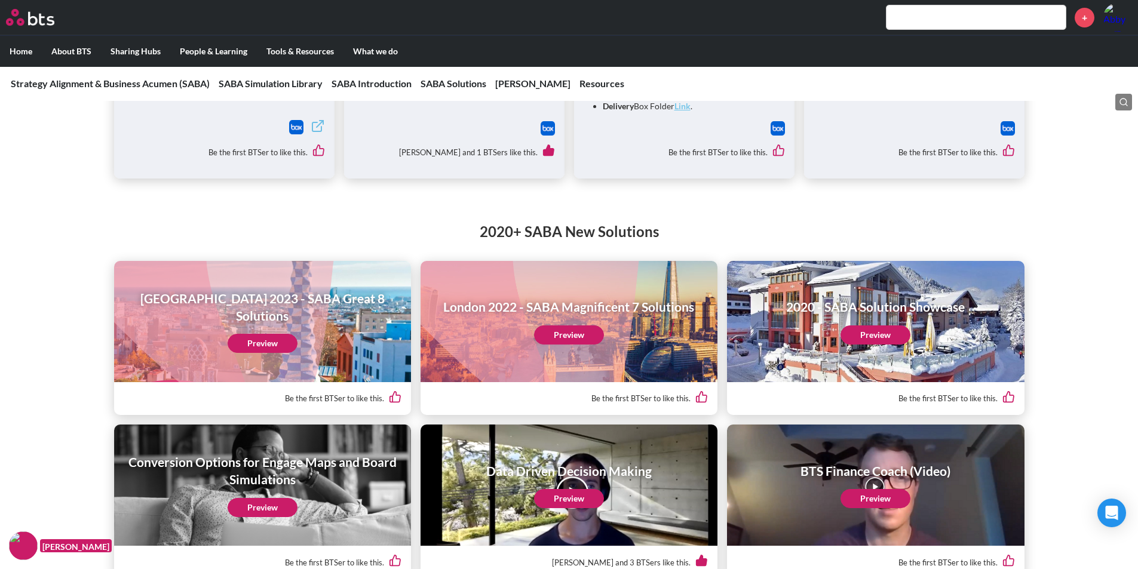
scroll to position [1852, 0]
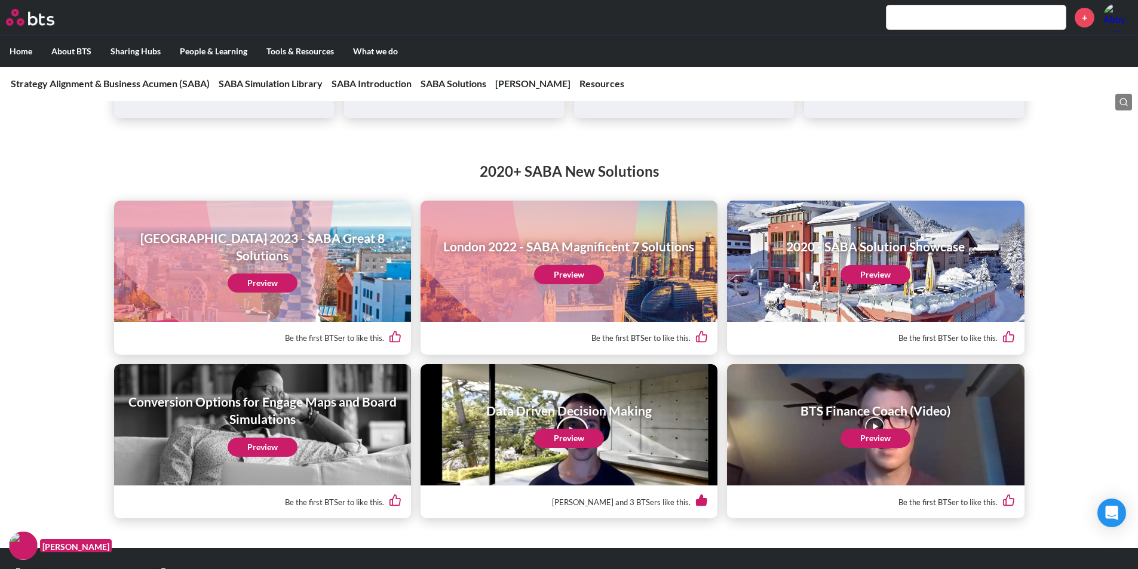
click at [260, 276] on link "Preview" at bounding box center [263, 283] width 70 height 19
